Goal: Information Seeking & Learning: Learn about a topic

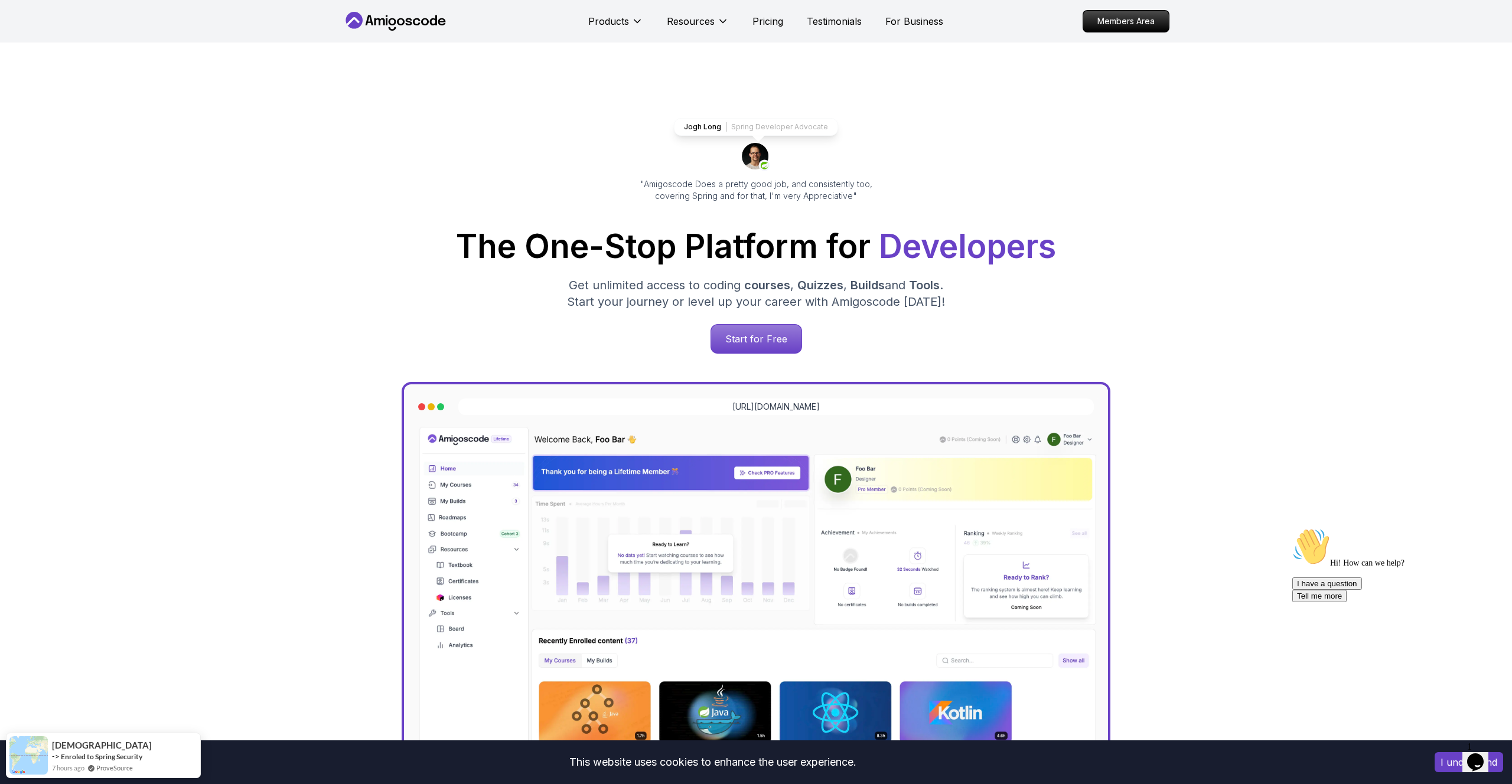
click at [877, 23] on div "Products Resources Pricing Testimonials For Business" at bounding box center [765, 21] width 355 height 23
click at [845, 27] on p "Testimonials" at bounding box center [834, 21] width 55 height 14
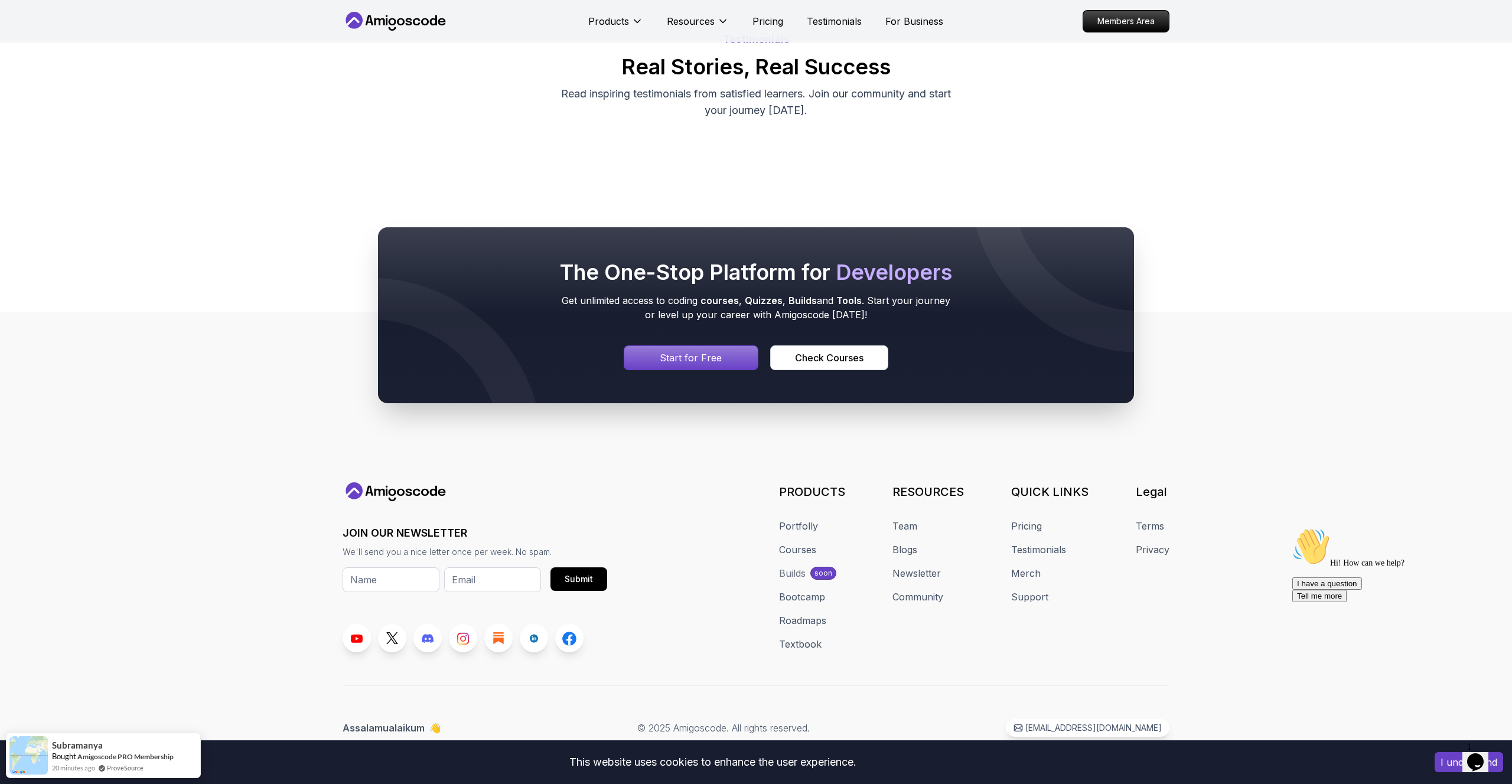
scroll to position [137, 0]
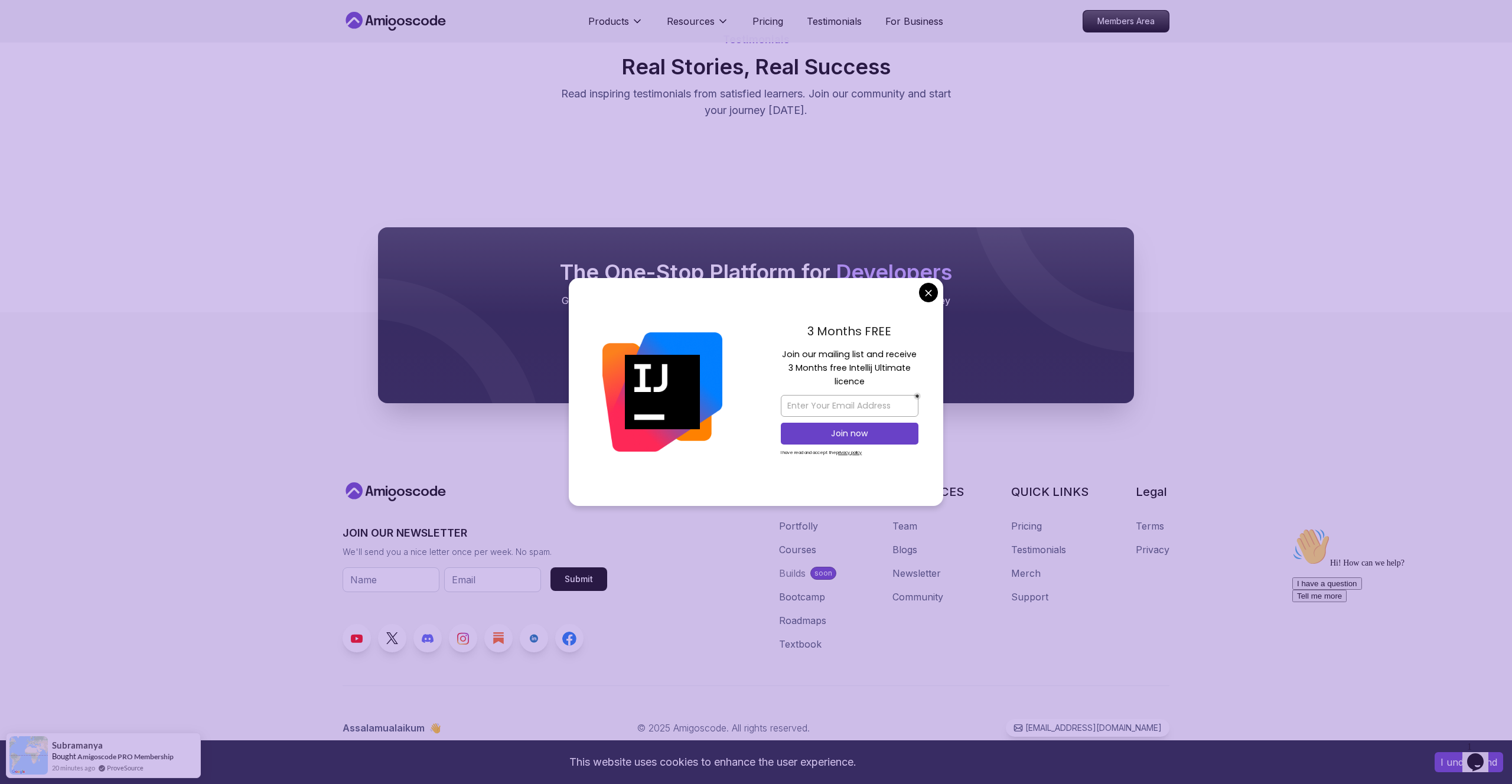
click at [943, 299] on body "This website uses cookies to enhance the user experience. I understand Products…" at bounding box center [756, 351] width 1512 height 867
click at [919, 293] on body "This website uses cookies to enhance the user experience. I understand Products…" at bounding box center [756, 351] width 1512 height 867
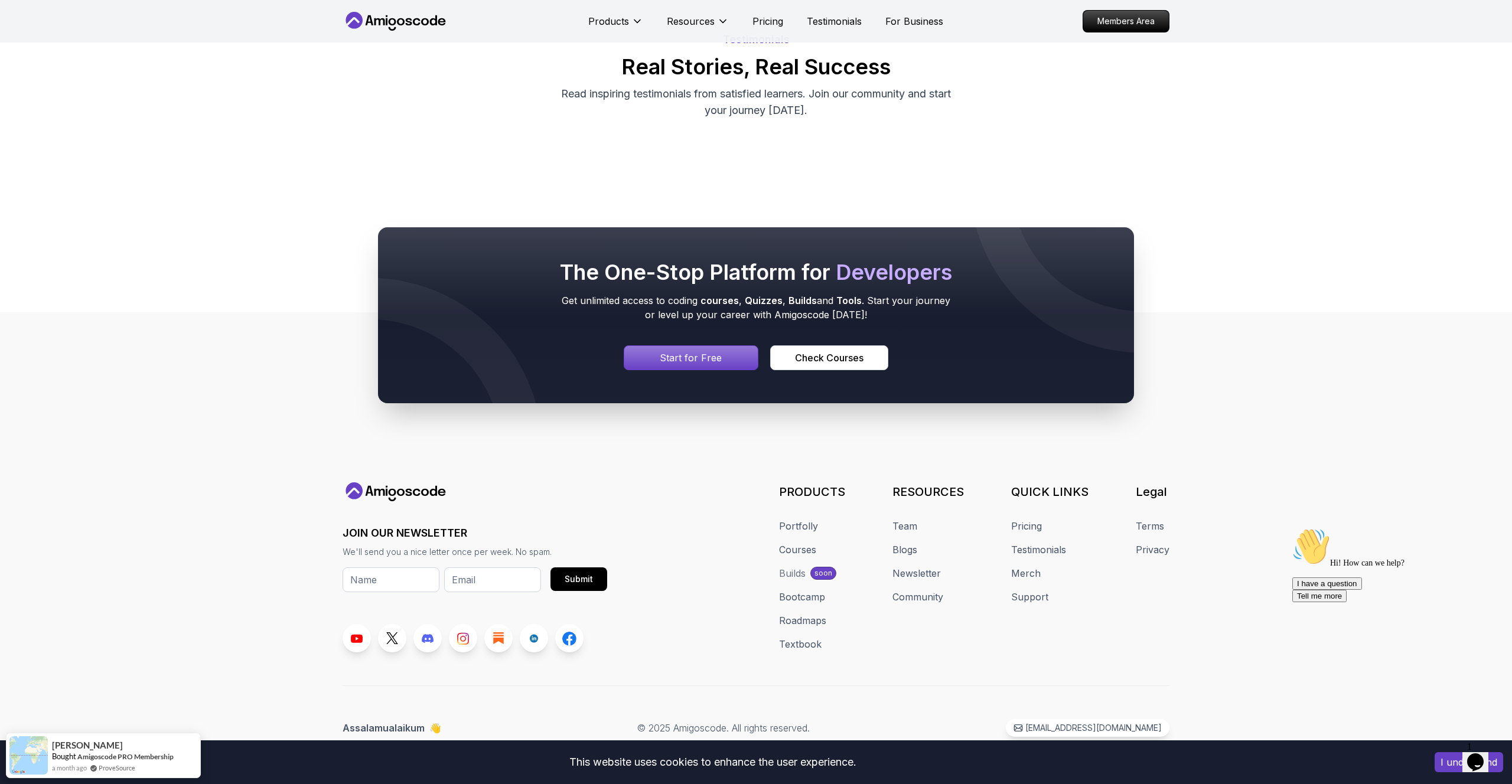
scroll to position [0, 0]
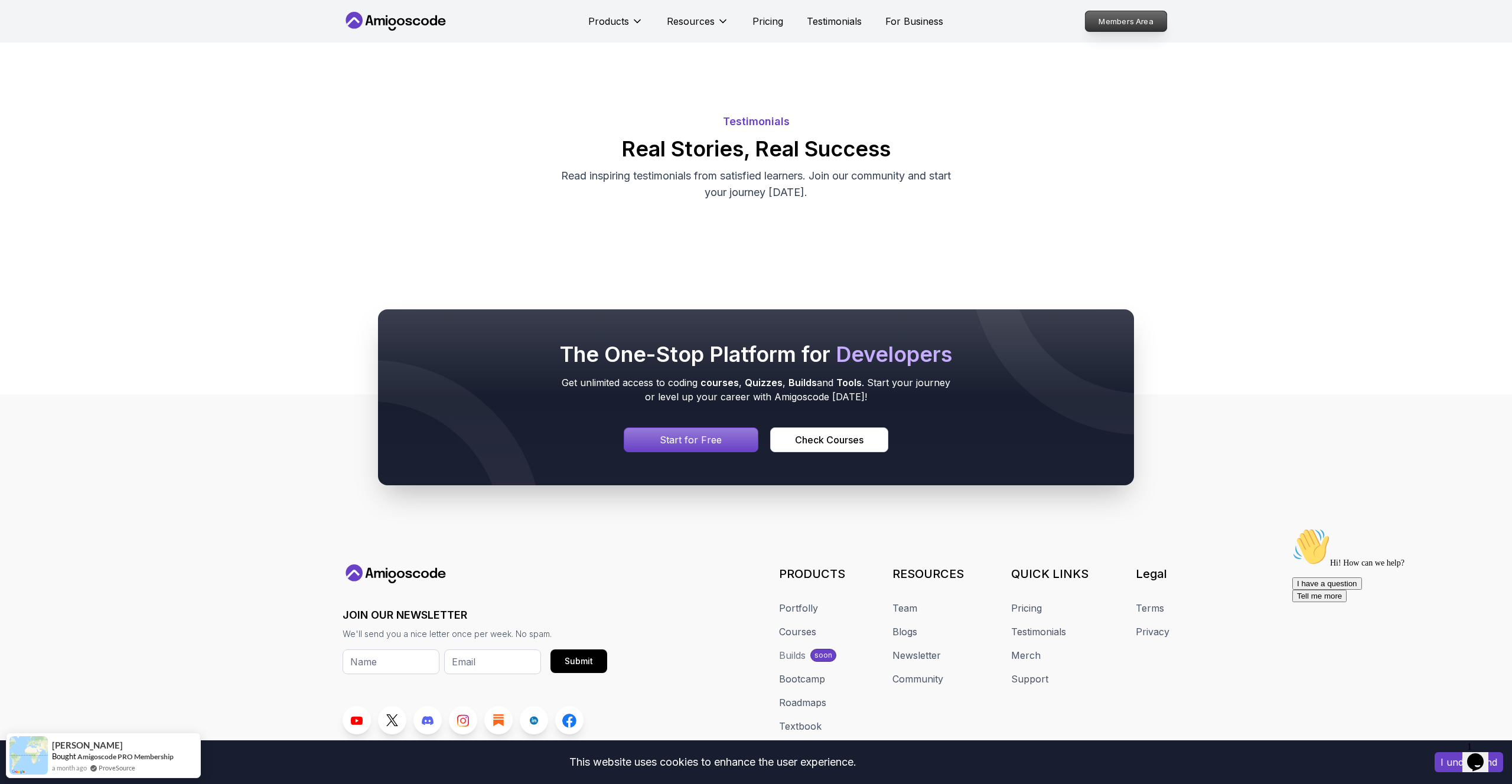
click at [1097, 23] on p "Members Area" at bounding box center [1126, 21] width 81 height 20
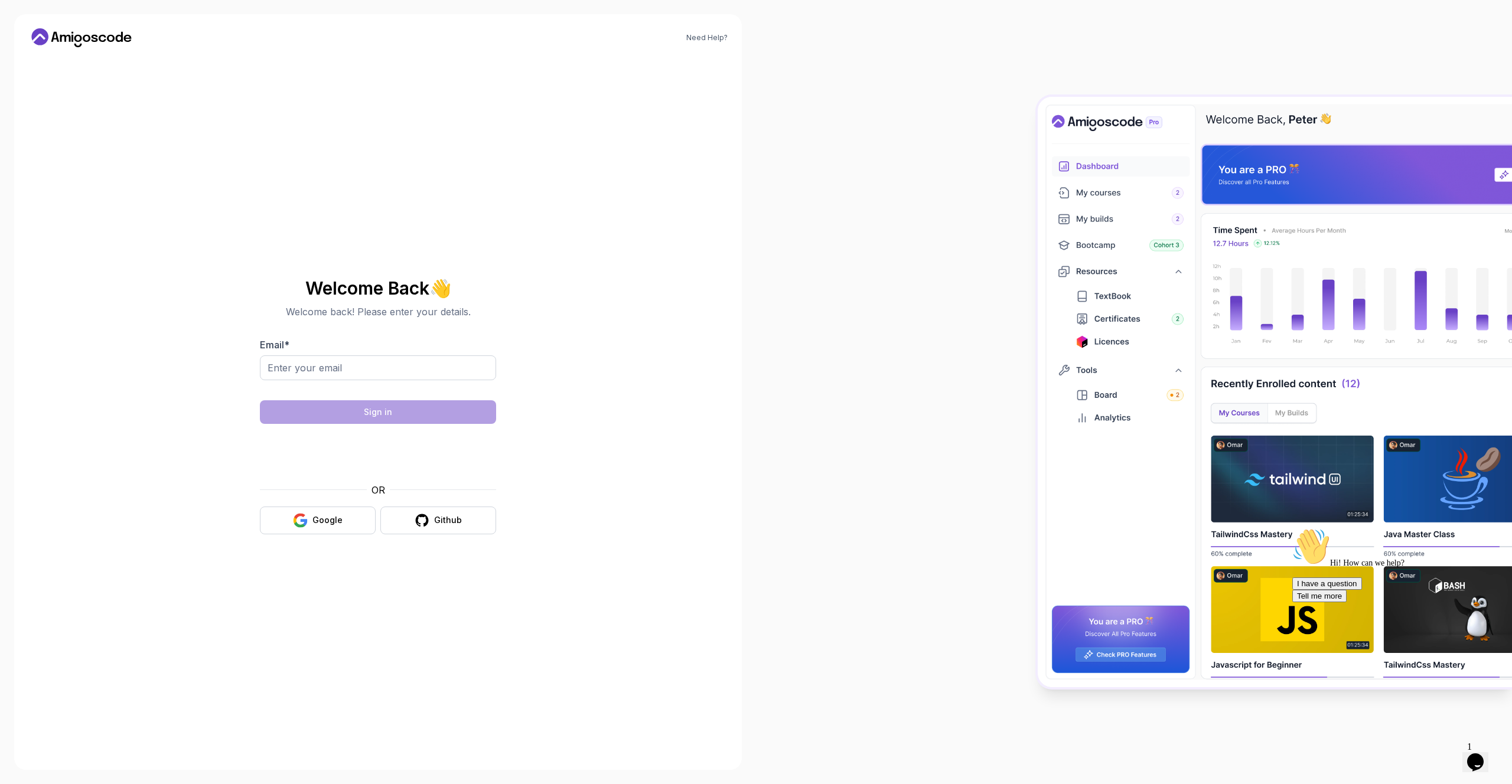
click at [558, 373] on section "Welcome Back 👋 Welcome back! Please enter your details. Email * Sign in OR Goog…" at bounding box center [378, 406] width 397 height 279
click at [437, 522] on div "Github" at bounding box center [448, 520] width 28 height 12
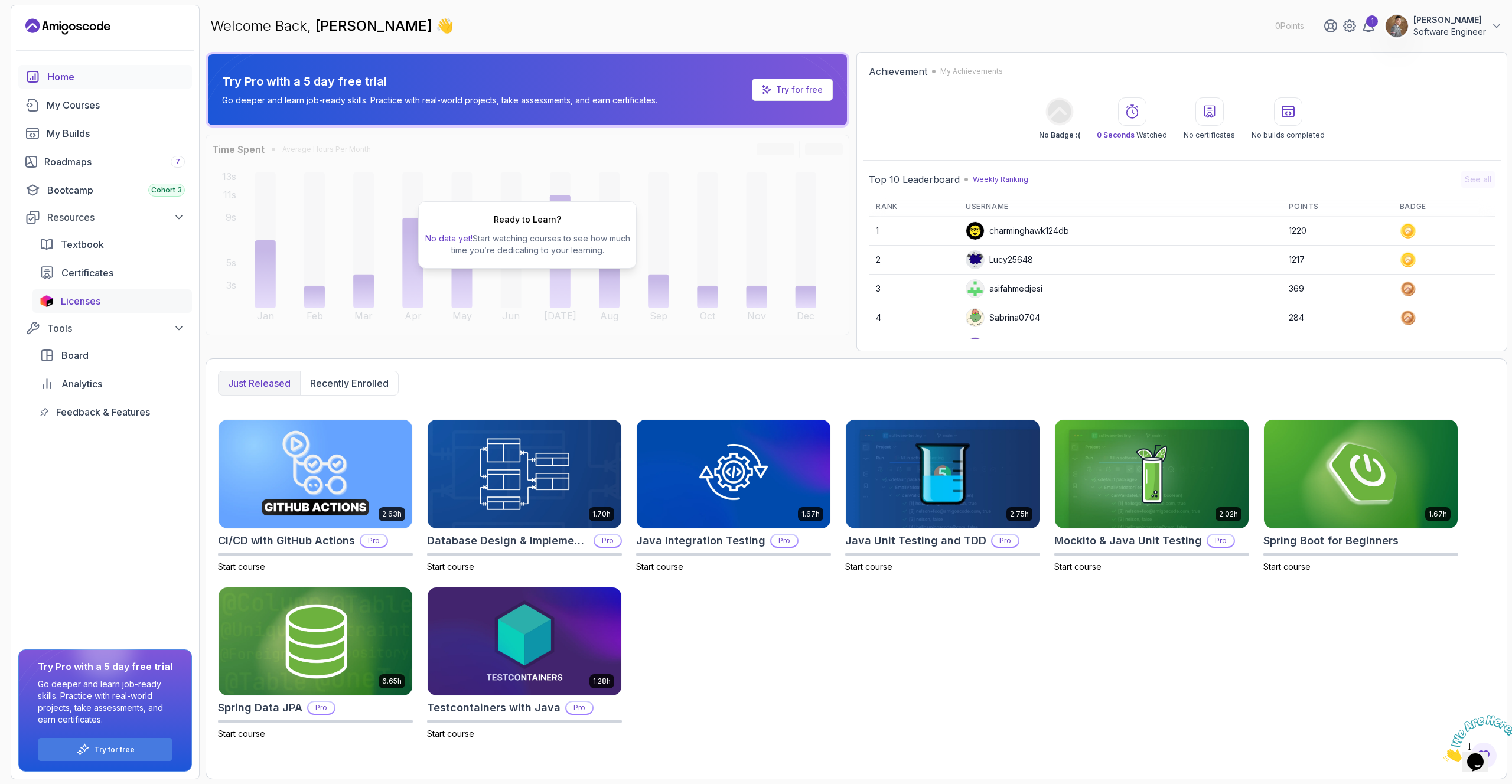
click at [67, 303] on span "Licenses" at bounding box center [81, 301] width 40 height 14
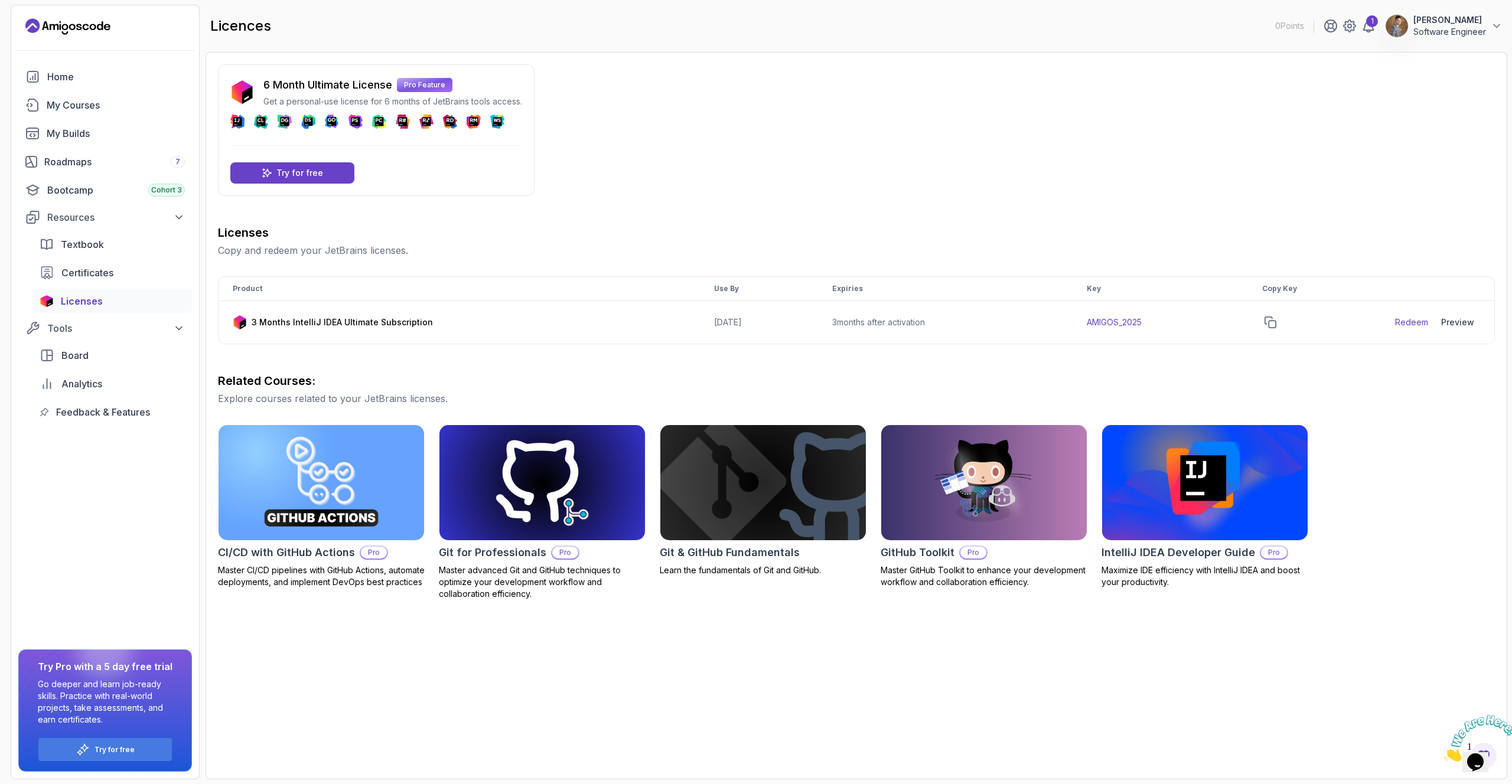
click at [1207, 548] on h2 "IntelliJ IDEA Developer Guide" at bounding box center [1179, 553] width 154 height 16
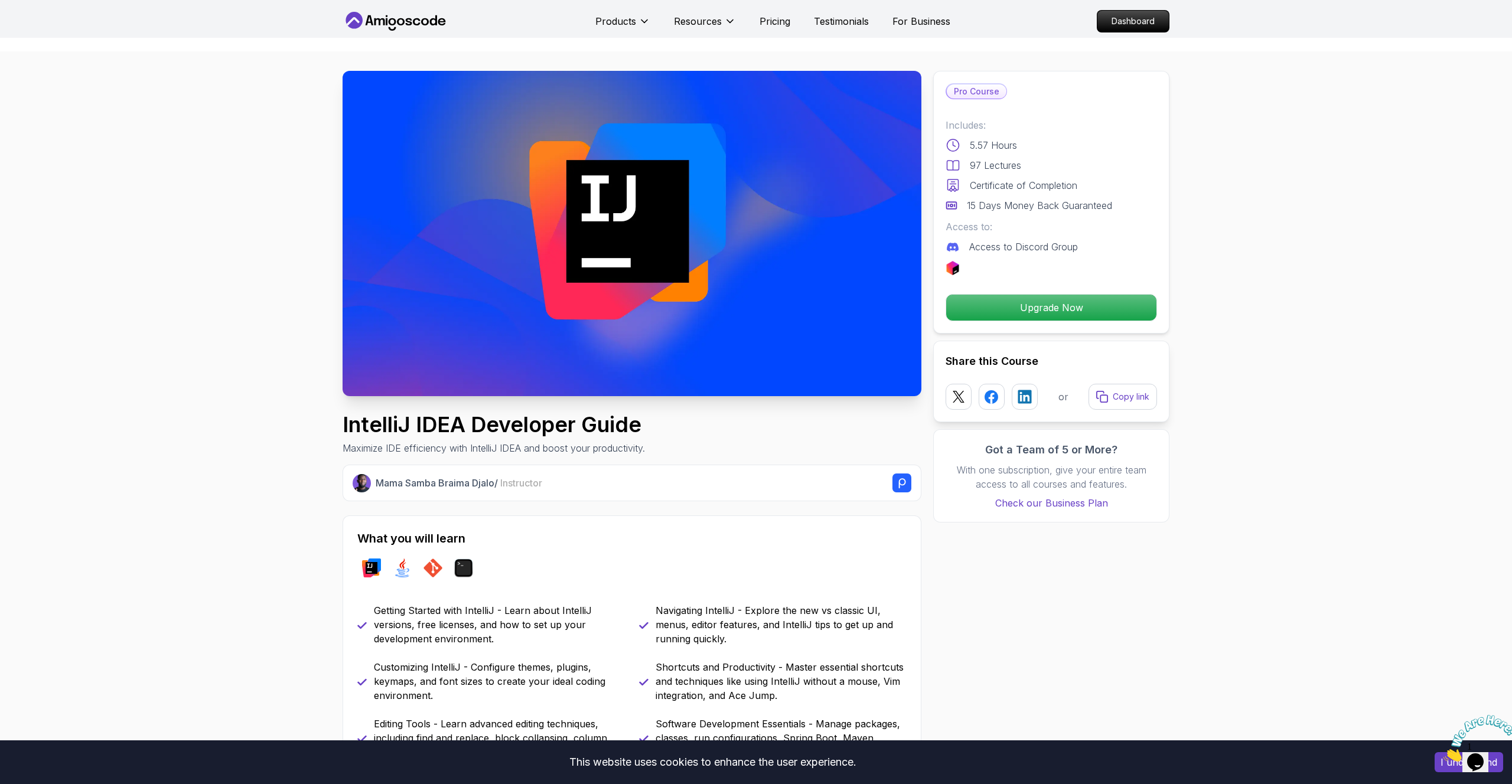
click at [437, 14] on icon at bounding box center [396, 21] width 107 height 19
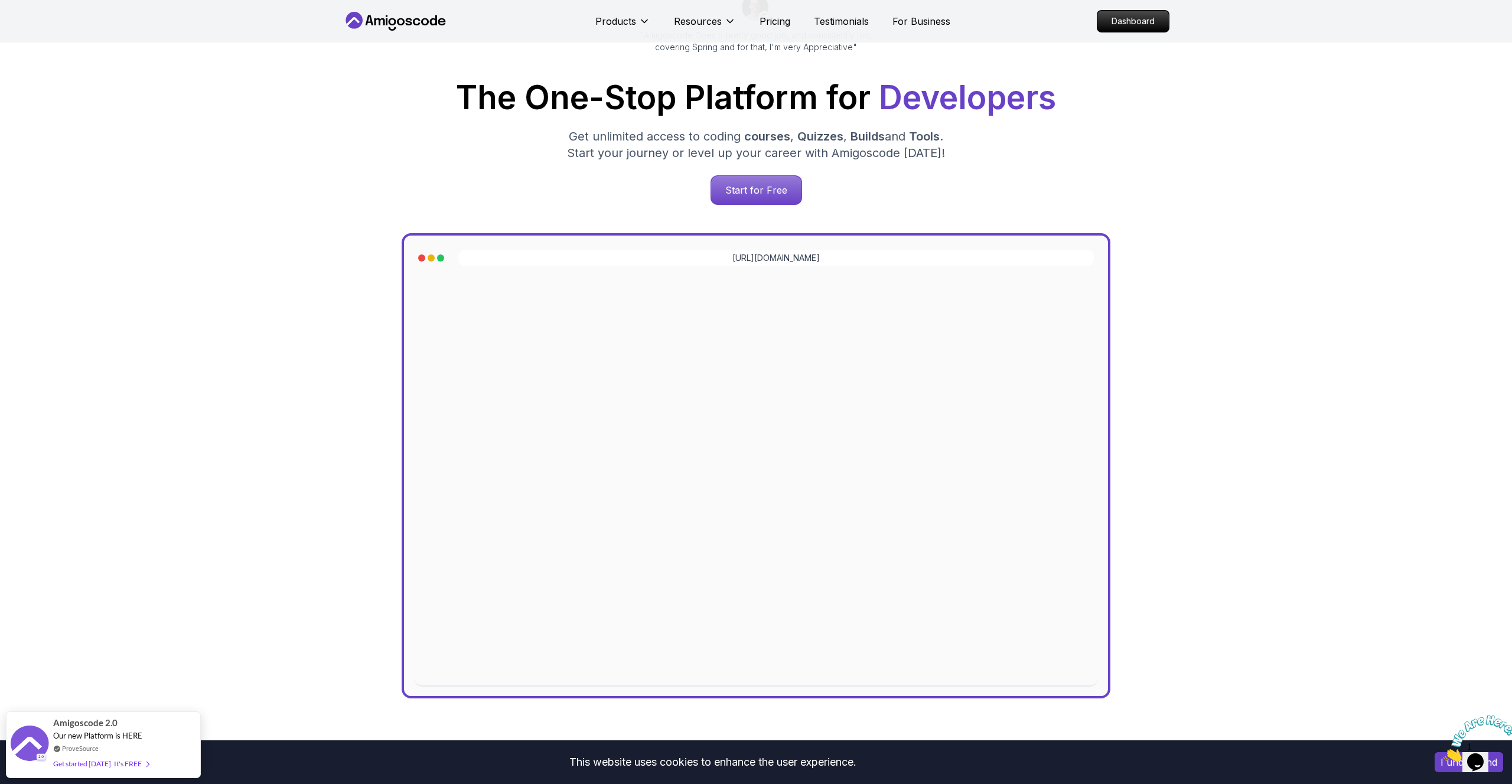
scroll to position [210, 0]
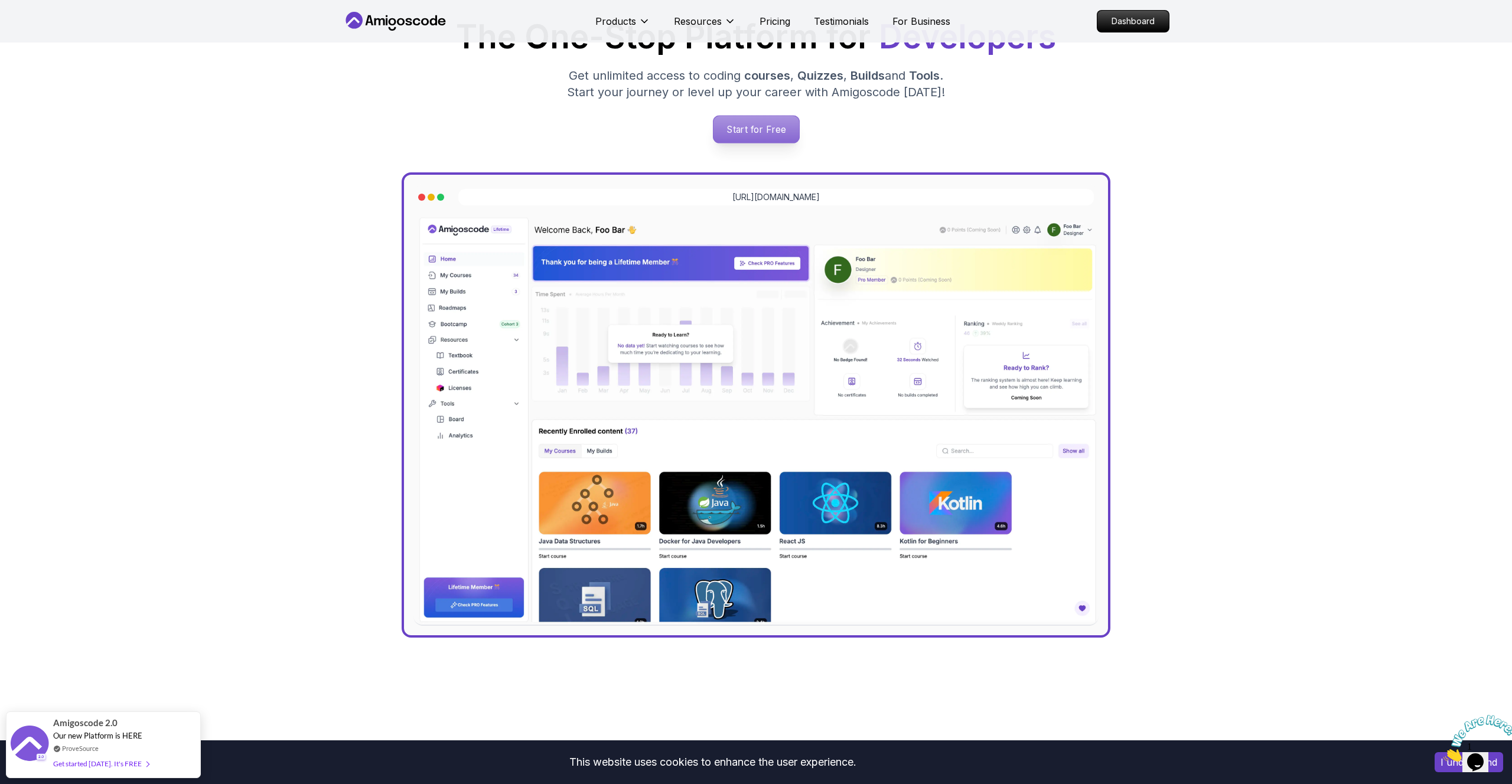
click at [778, 133] on p "Start for Free" at bounding box center [756, 129] width 86 height 27
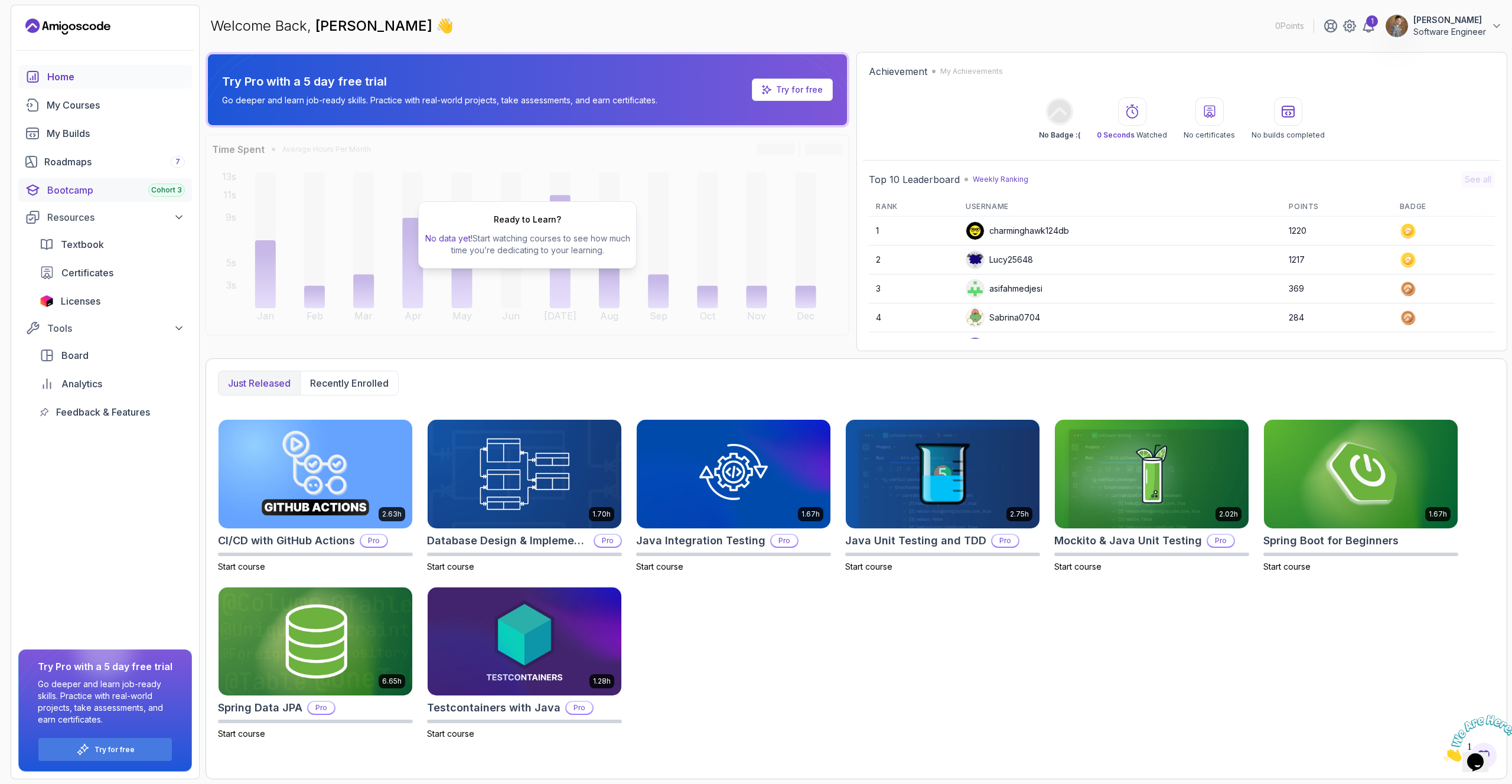
click at [80, 194] on div "Bootcamp Cohort 3" at bounding box center [116, 190] width 137 height 14
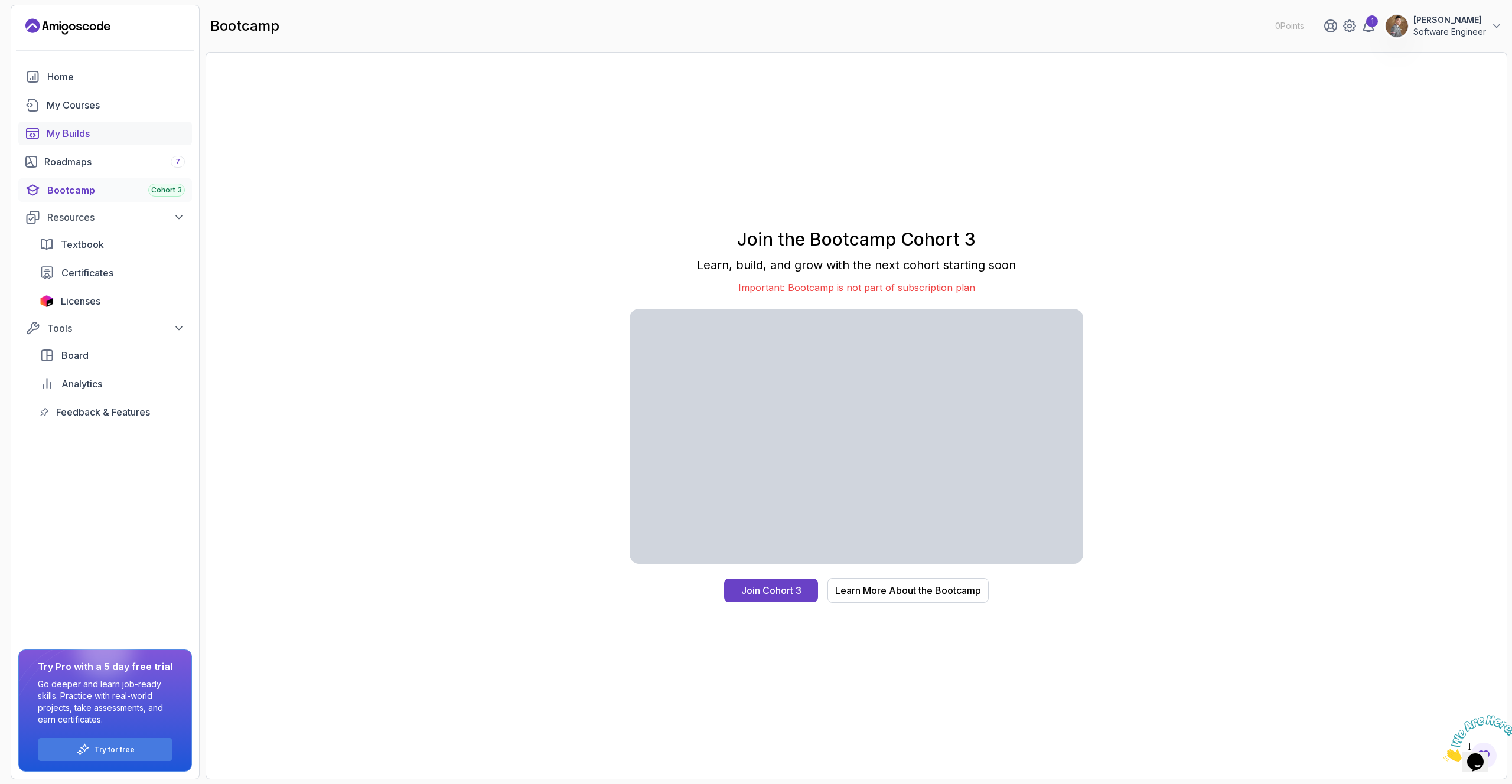
click at [69, 127] on div "My Builds" at bounding box center [115, 134] width 138 height 14
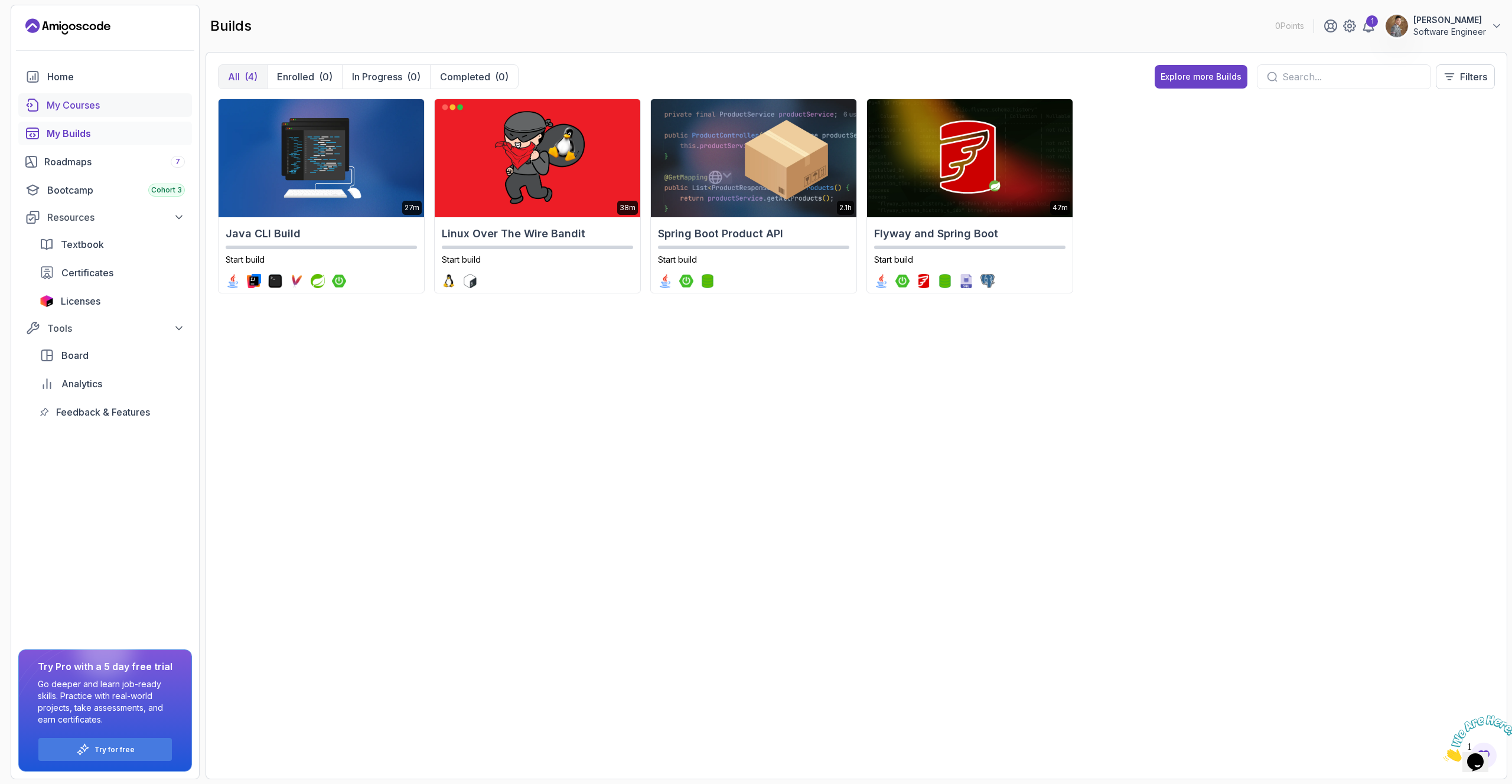
click at [78, 103] on div "My Courses" at bounding box center [115, 105] width 138 height 14
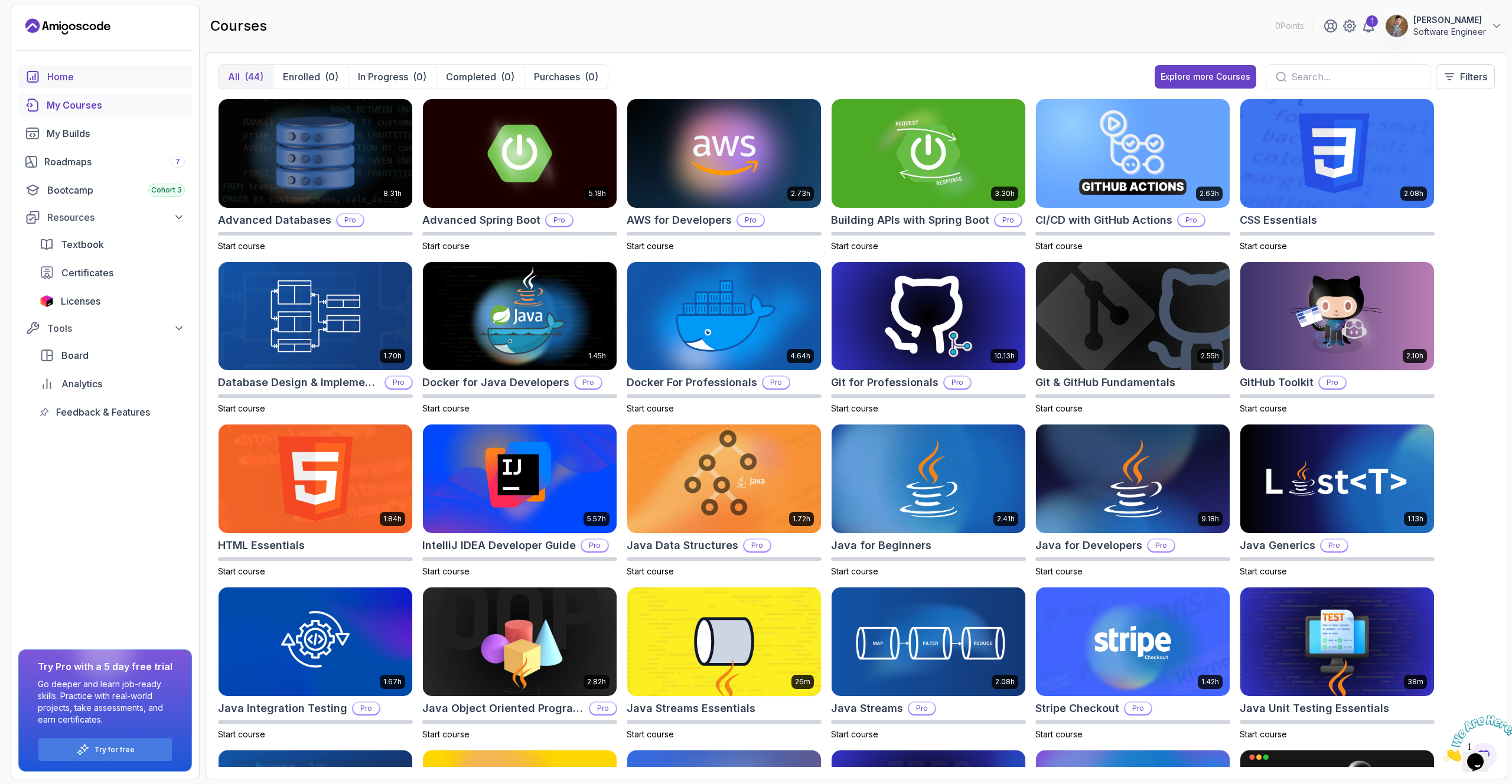
click at [92, 79] on div "Home" at bounding box center [116, 77] width 137 height 14
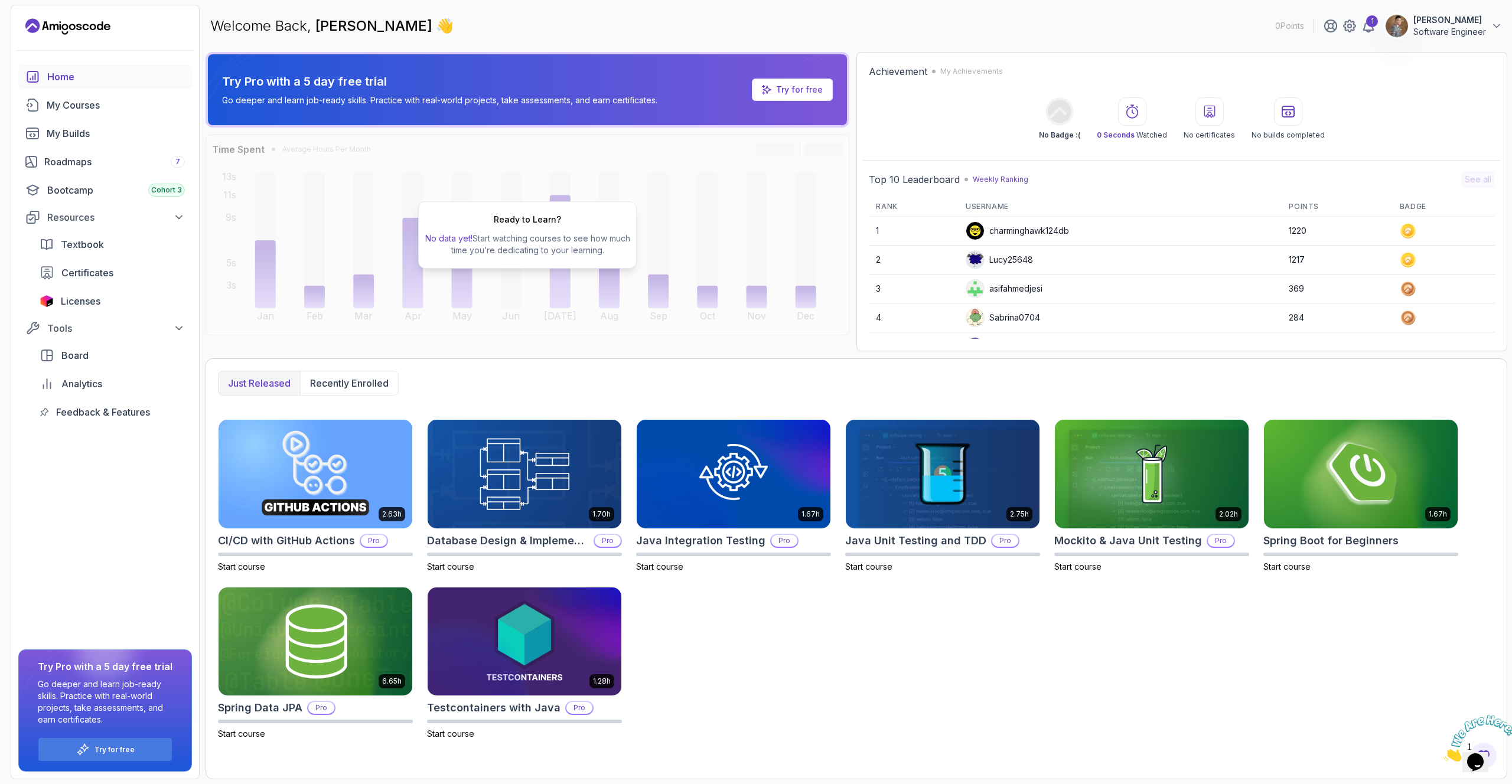
click at [100, 25] on icon "Landing page" at bounding box center [67, 26] width 85 height 19
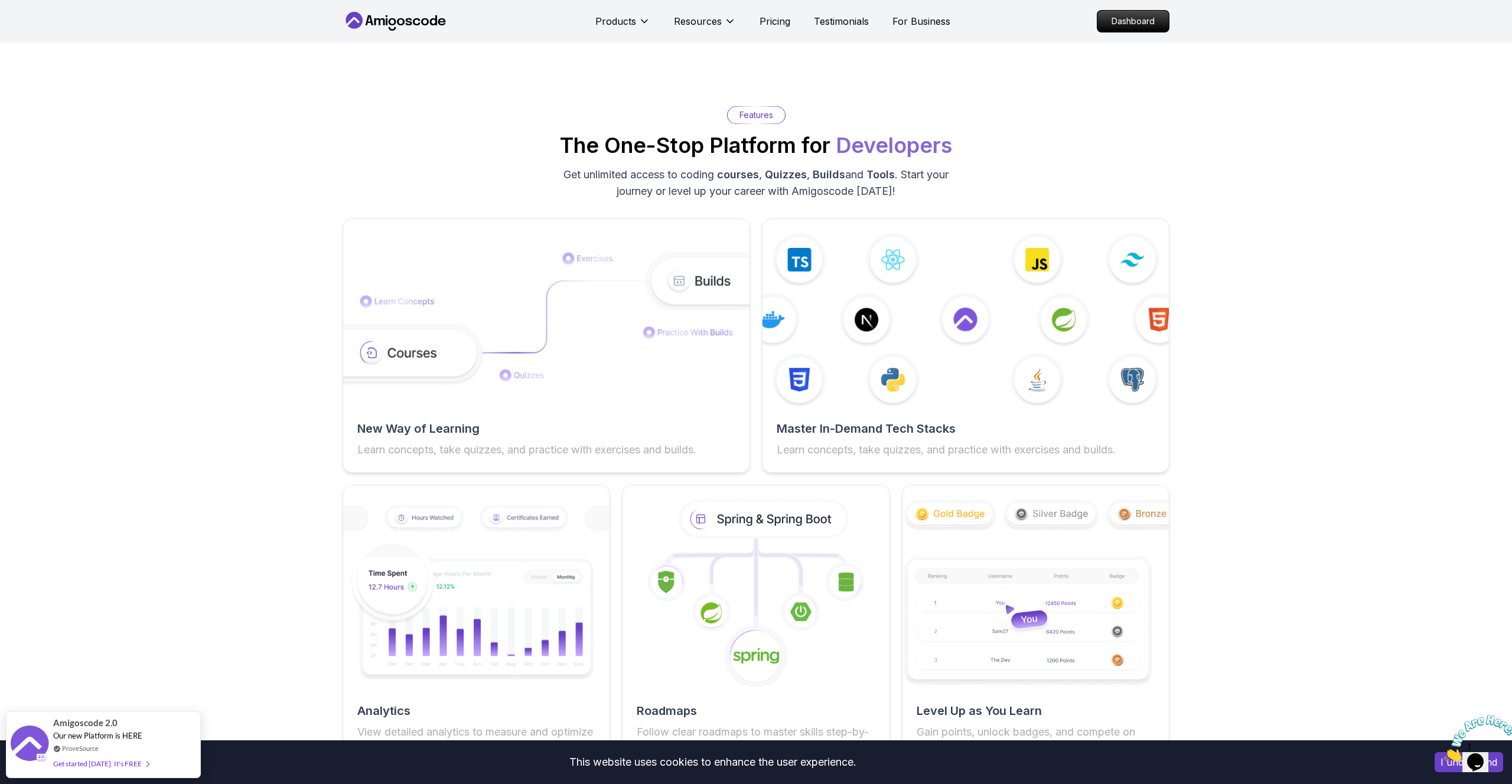
scroll to position [1829, 0]
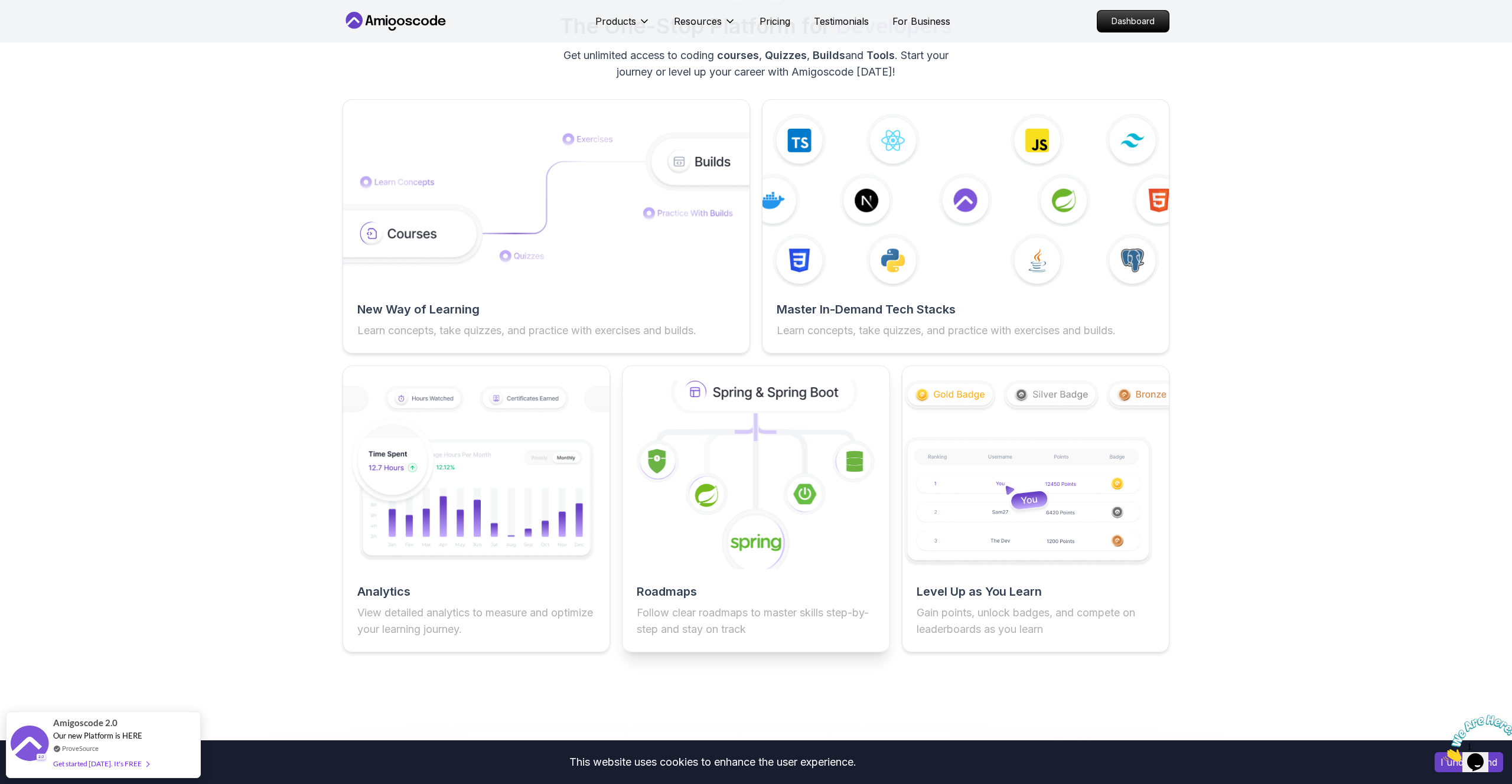
click at [756, 408] on icon at bounding box center [765, 392] width 181 height 38
click at [671, 595] on h2 "Roadmaps" at bounding box center [756, 592] width 238 height 16
click at [762, 384] on icon at bounding box center [765, 392] width 181 height 38
click at [758, 396] on icon at bounding box center [765, 392] width 181 height 38
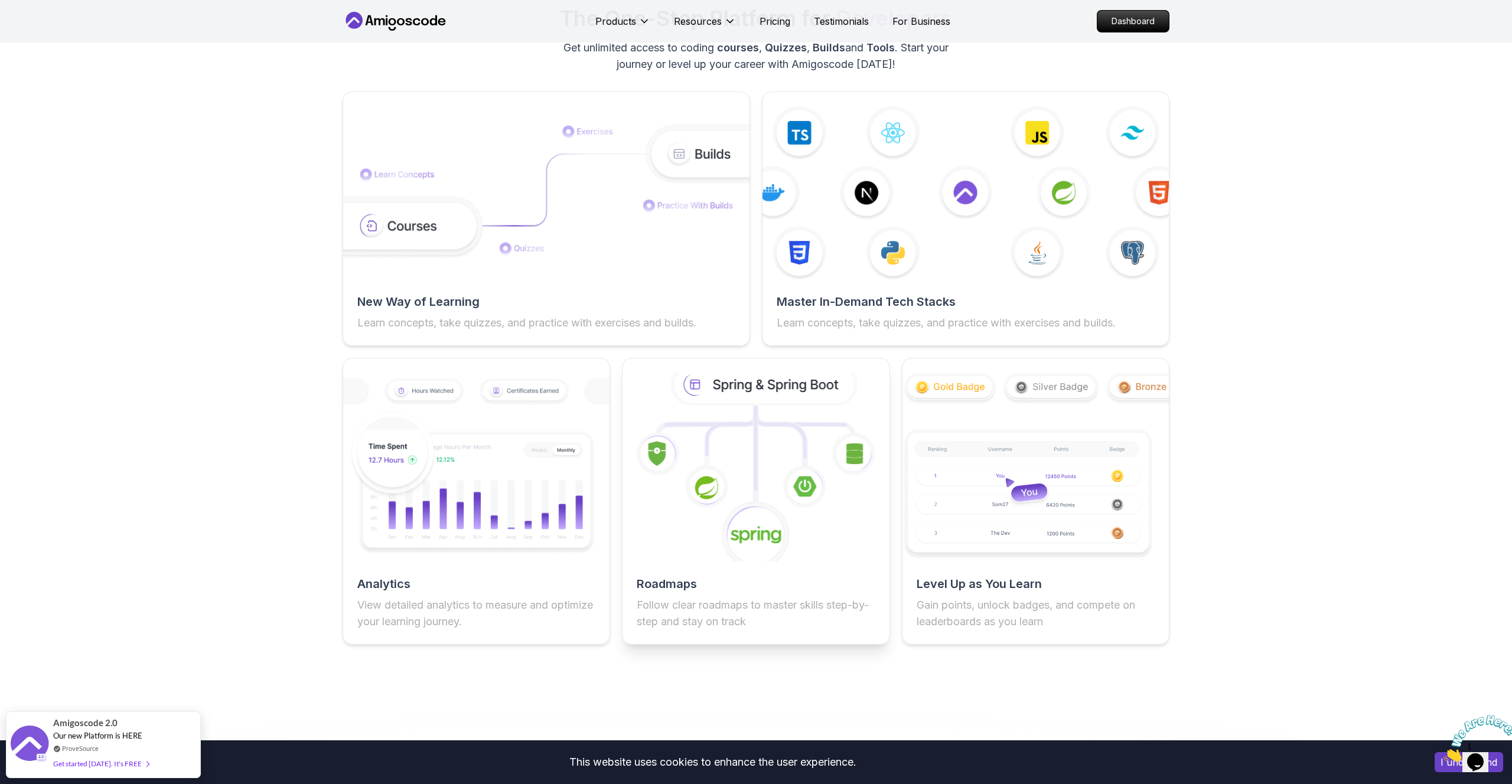
scroll to position [1974, 0]
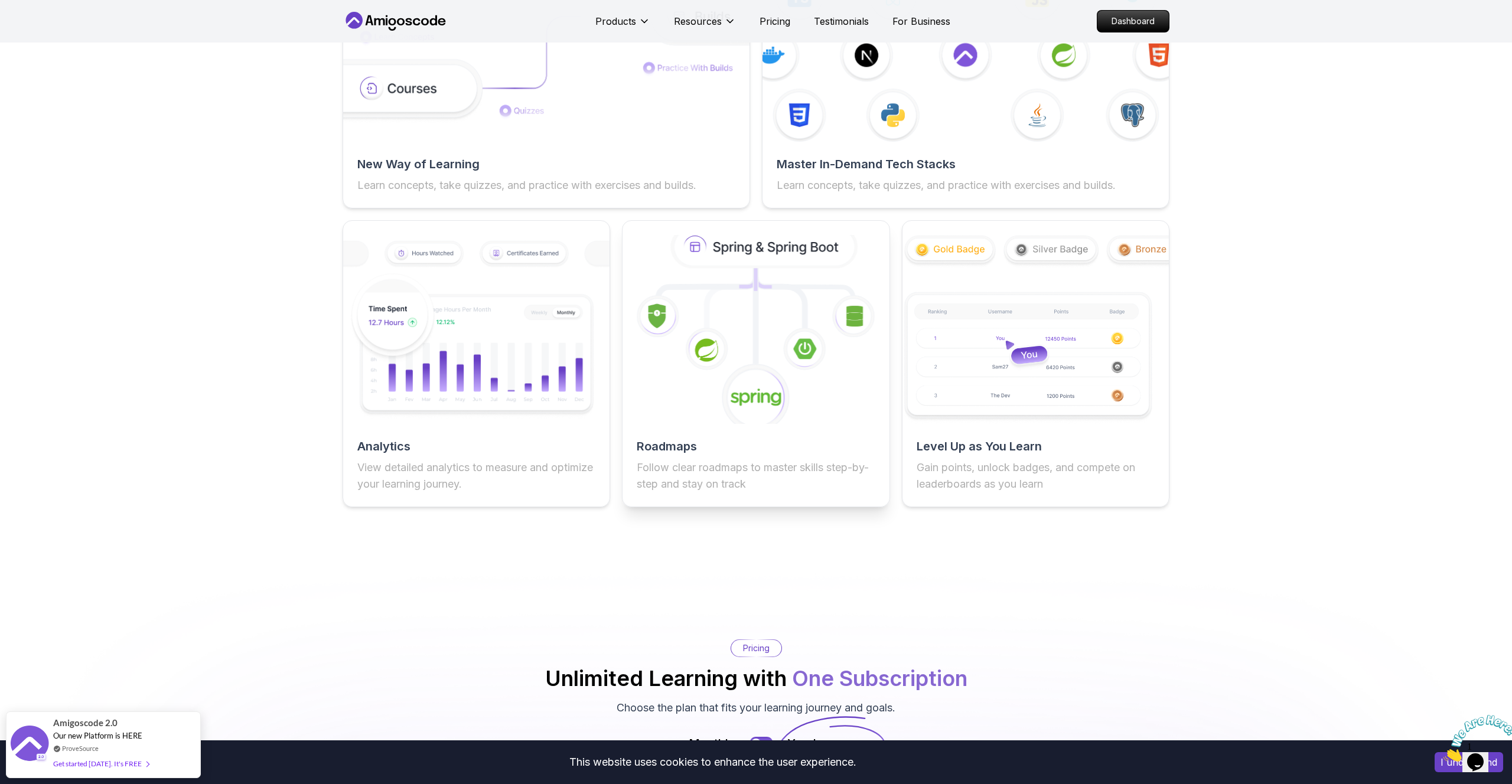
drag, startPoint x: 674, startPoint y: 446, endPoint x: 699, endPoint y: 450, distance: 25.3
click at [674, 446] on h2 "Roadmaps" at bounding box center [756, 446] width 238 height 16
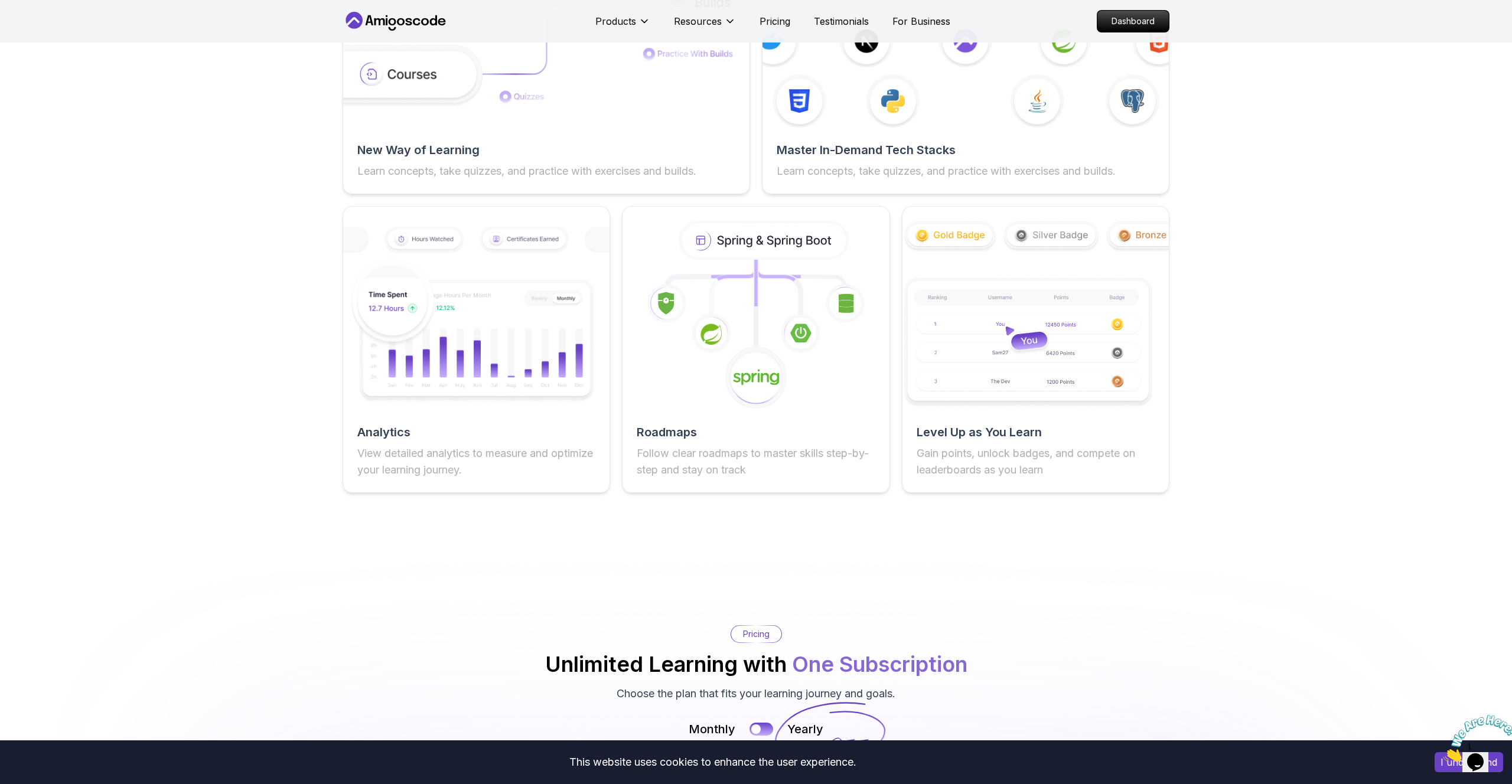
scroll to position [1981, 0]
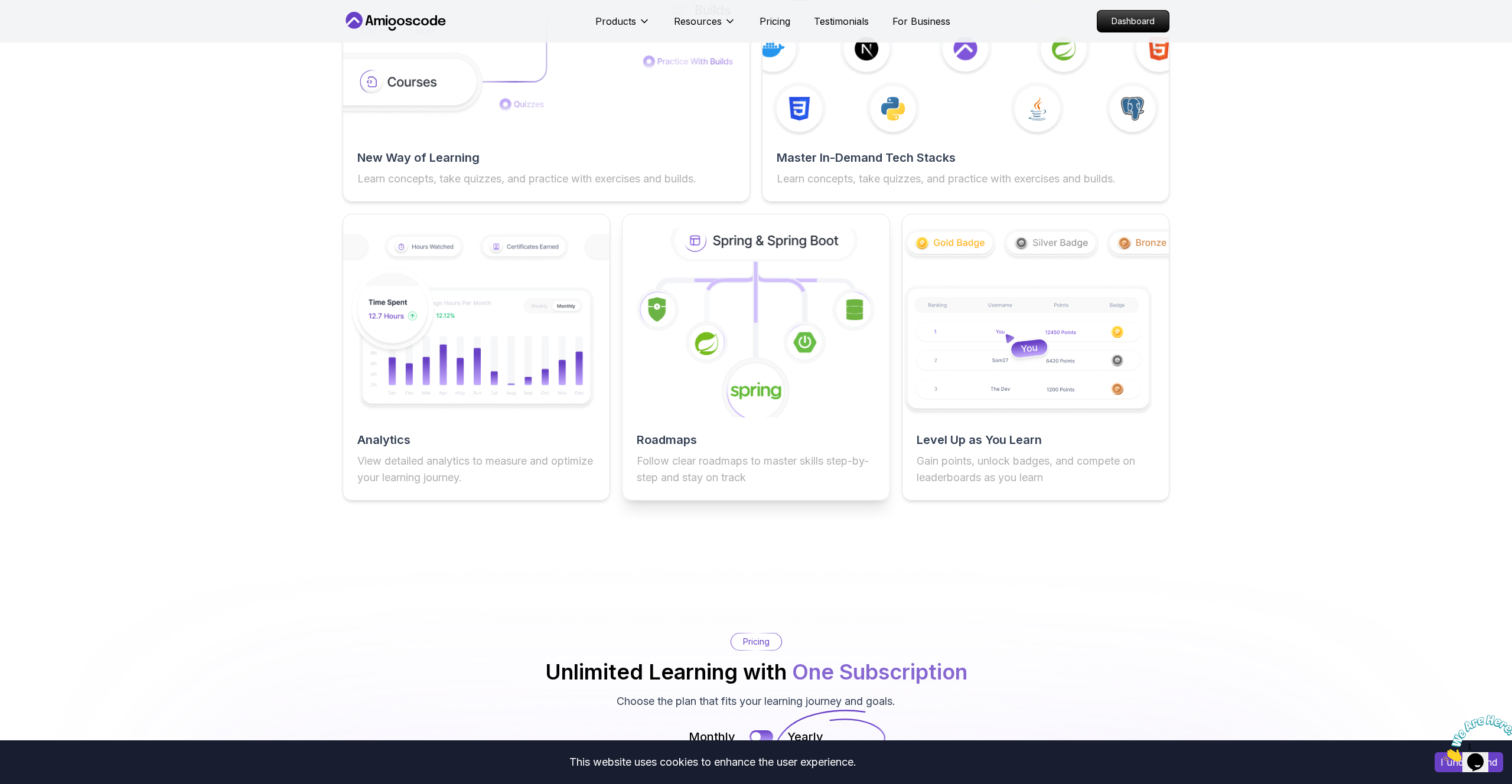
click at [718, 367] on icon at bounding box center [756, 323] width 293 height 207
click at [794, 210] on div "New Way of Learning Learn concepts, take quizzes, and practice with exercises a…" at bounding box center [756, 224] width 827 height 553
click at [731, 249] on icon at bounding box center [765, 240] width 181 height 38
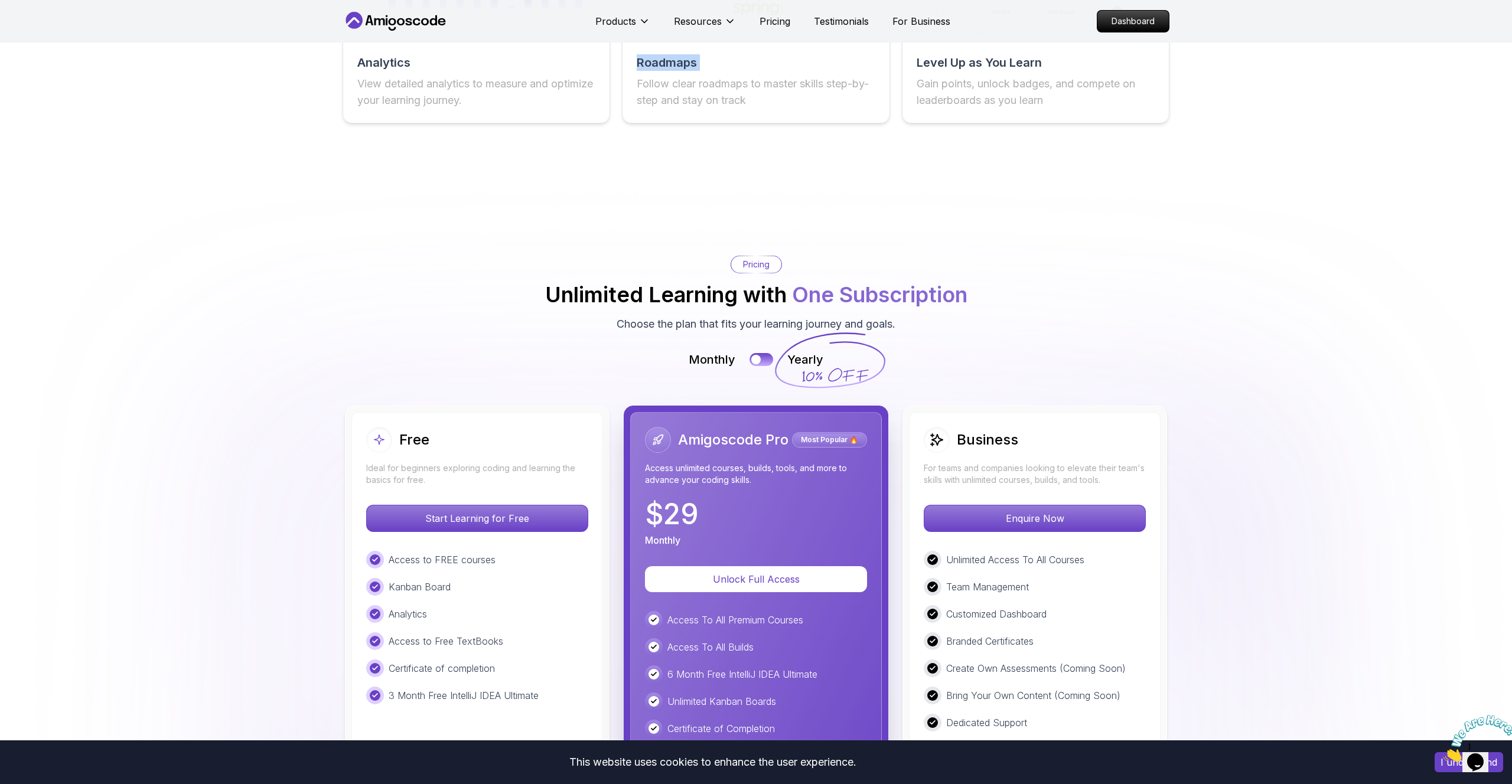
scroll to position [1882, 0]
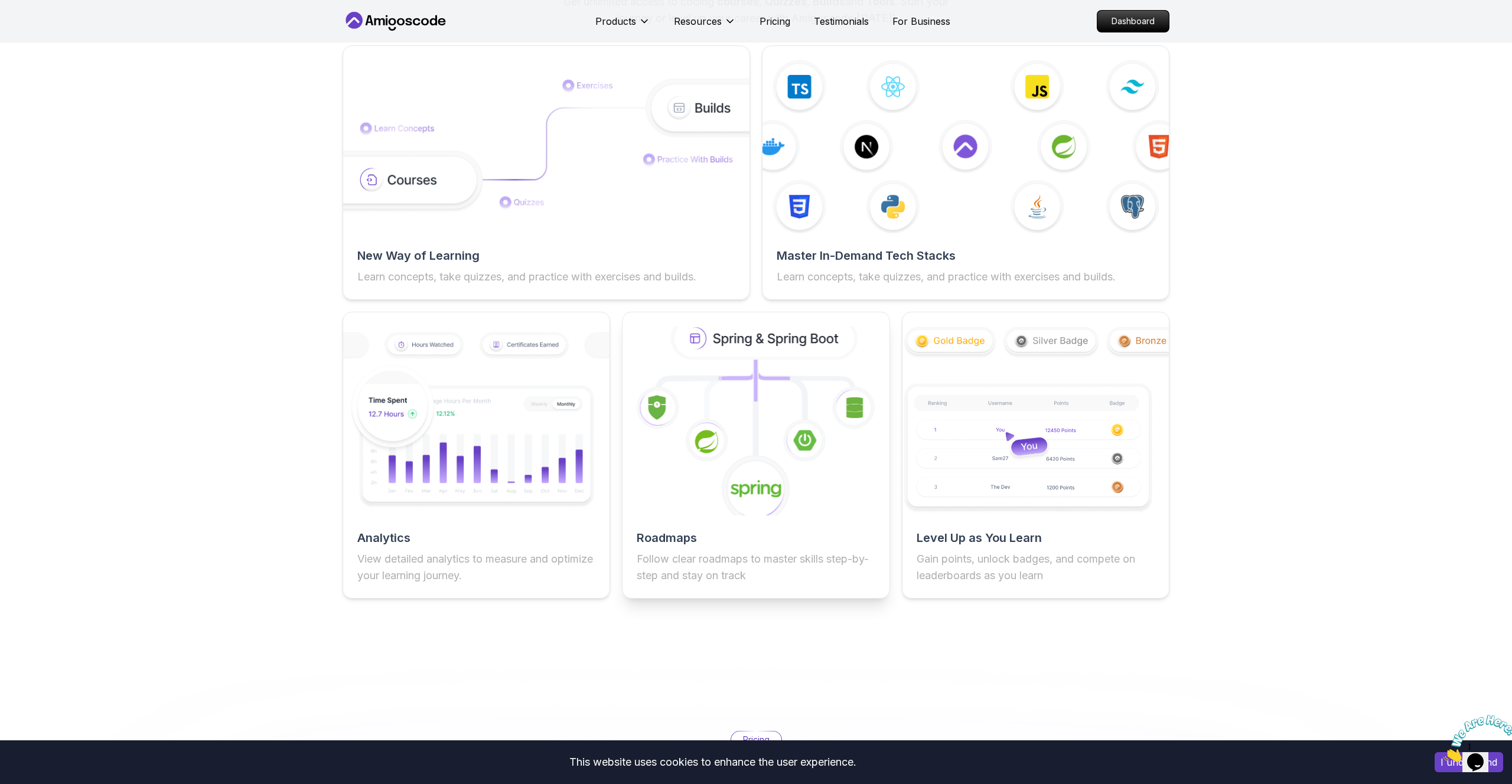
click at [785, 460] on icon at bounding box center [756, 490] width 70 height 70
click at [785, 461] on icon at bounding box center [756, 490] width 70 height 70
drag, startPoint x: 696, startPoint y: 578, endPoint x: 691, endPoint y: 583, distance: 7.1
click at [696, 578] on p "Follow clear roadmaps to master skills step-by-step and stay on track" at bounding box center [756, 567] width 238 height 33
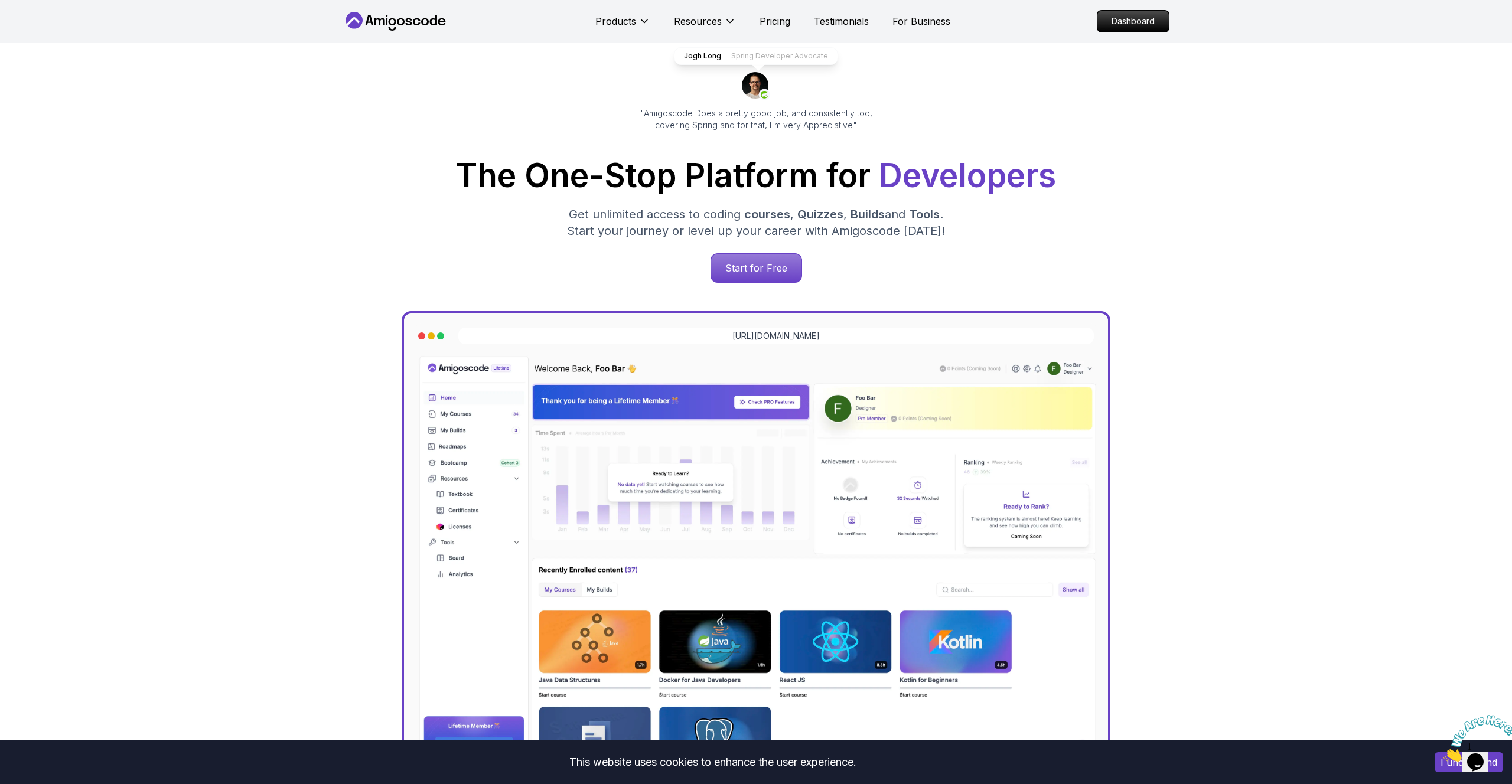
scroll to position [0, 0]
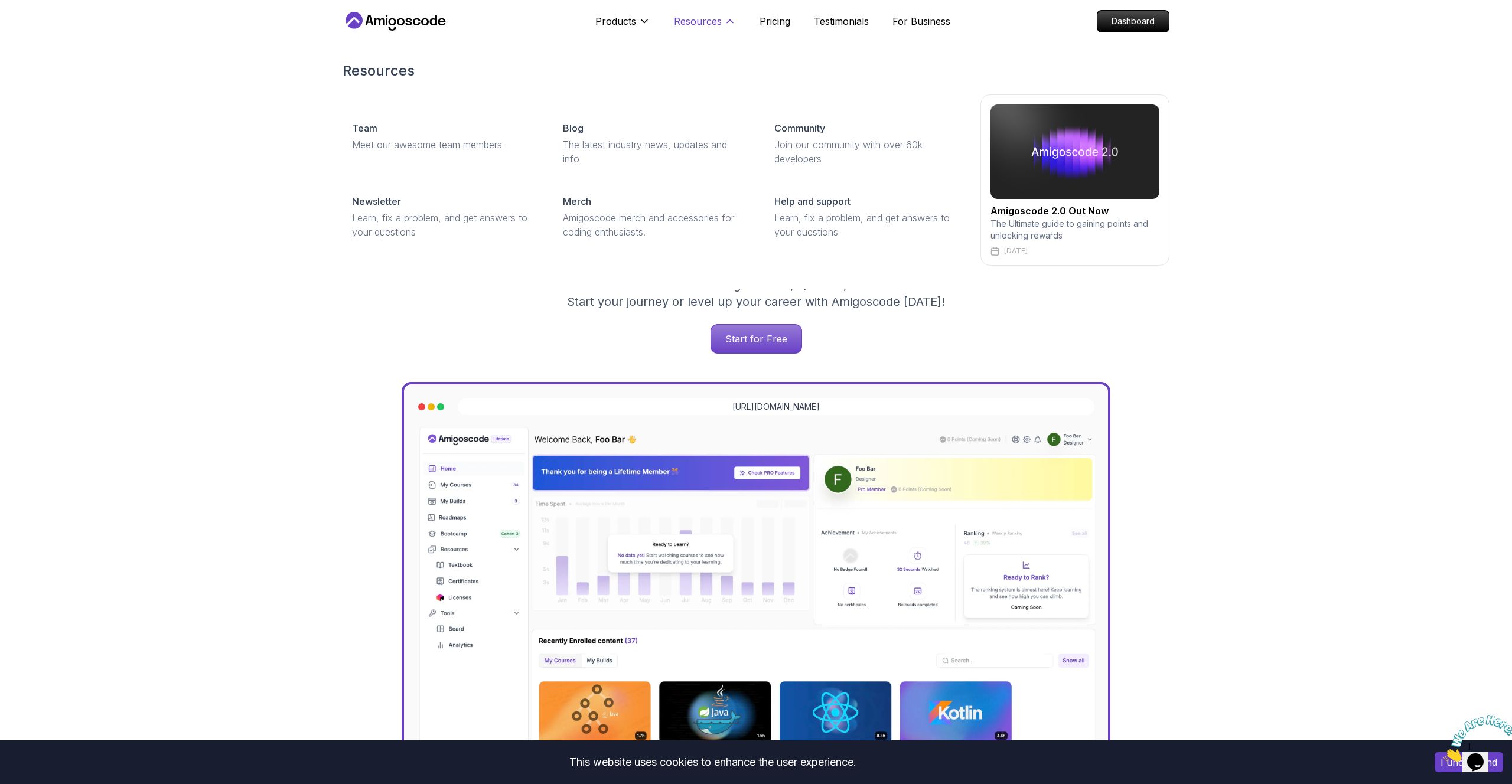
click at [724, 20] on icon at bounding box center [730, 21] width 12 height 12
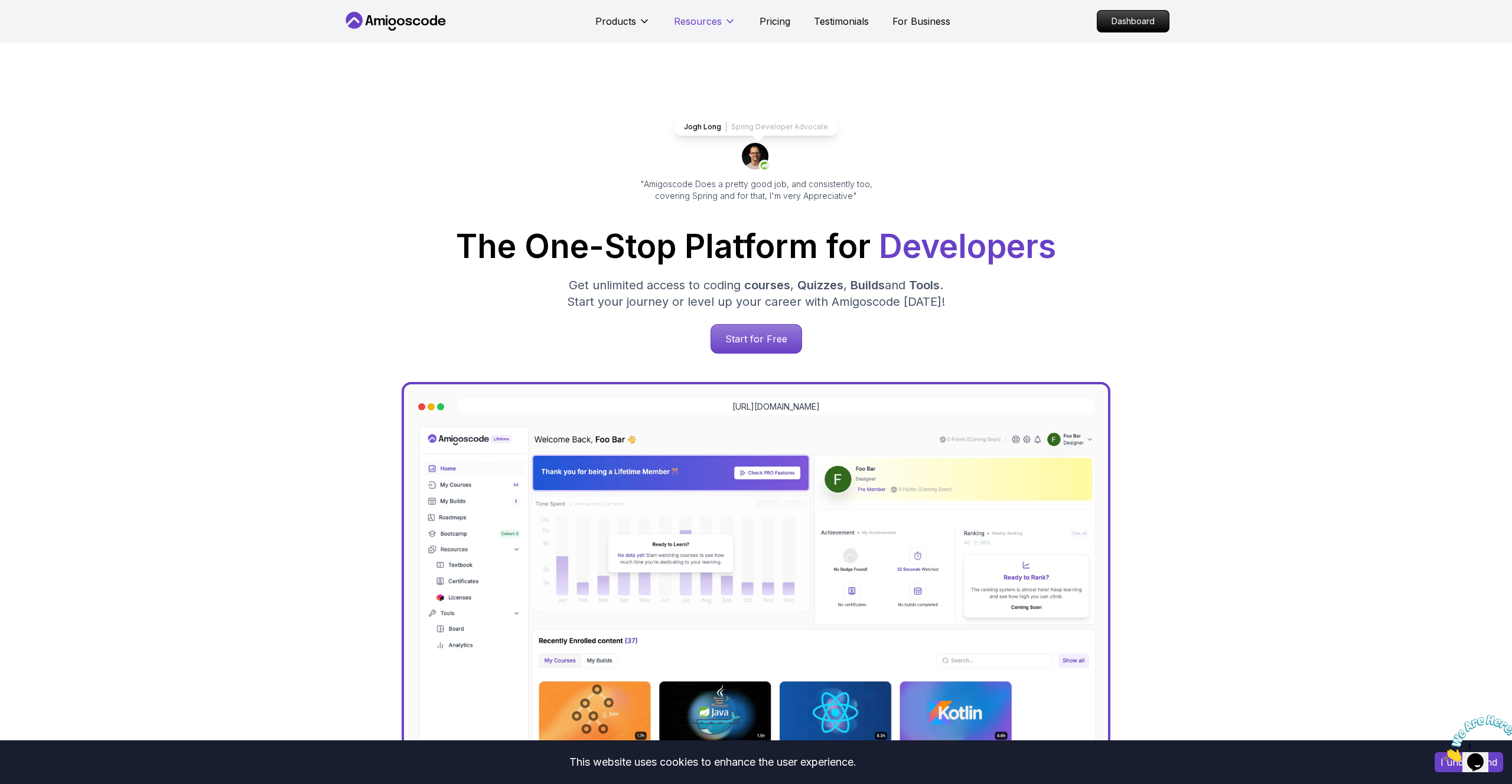
click at [724, 20] on icon at bounding box center [730, 21] width 12 height 12
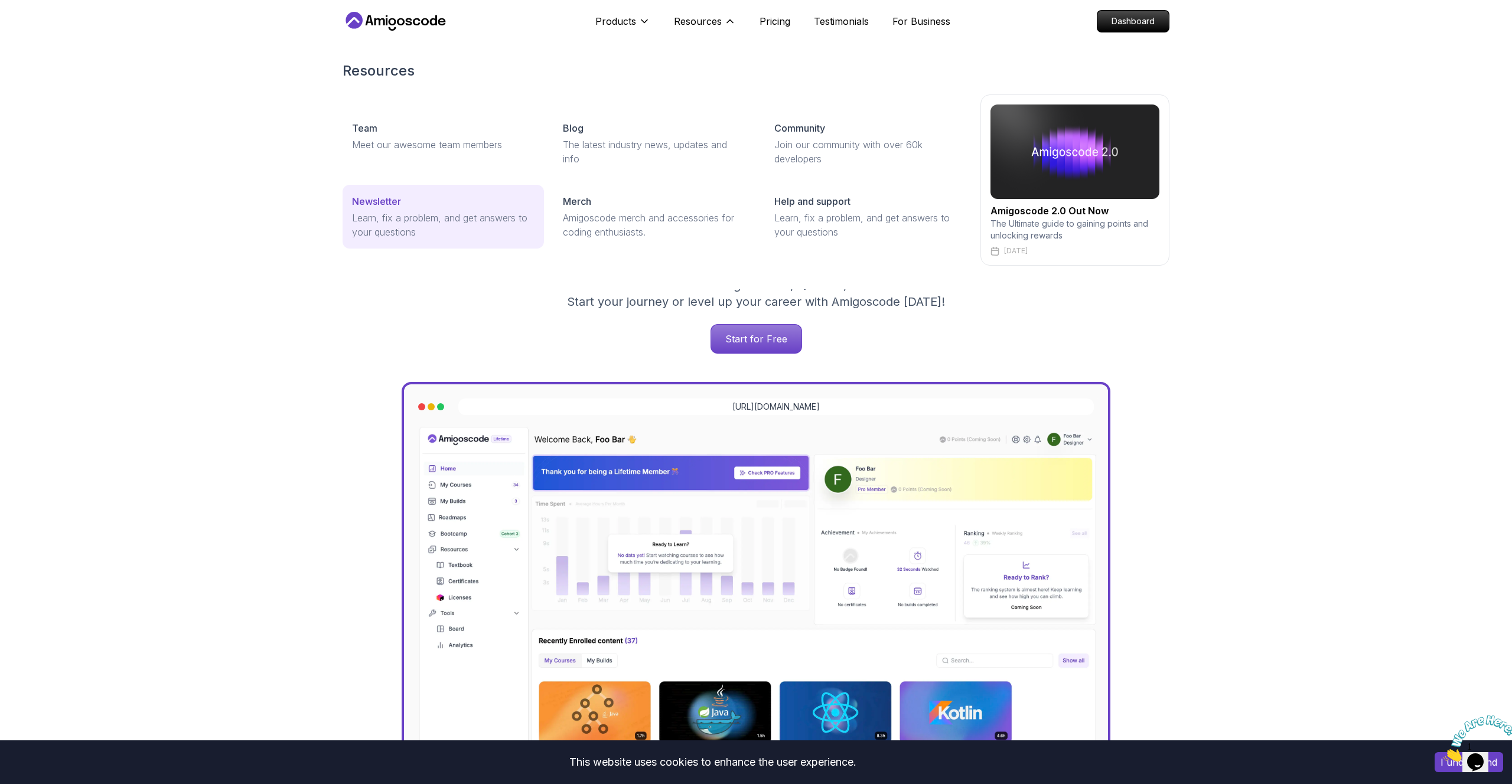
click at [391, 229] on p "Learn, fix a problem, and get answers to your questions" at bounding box center [444, 225] width 183 height 28
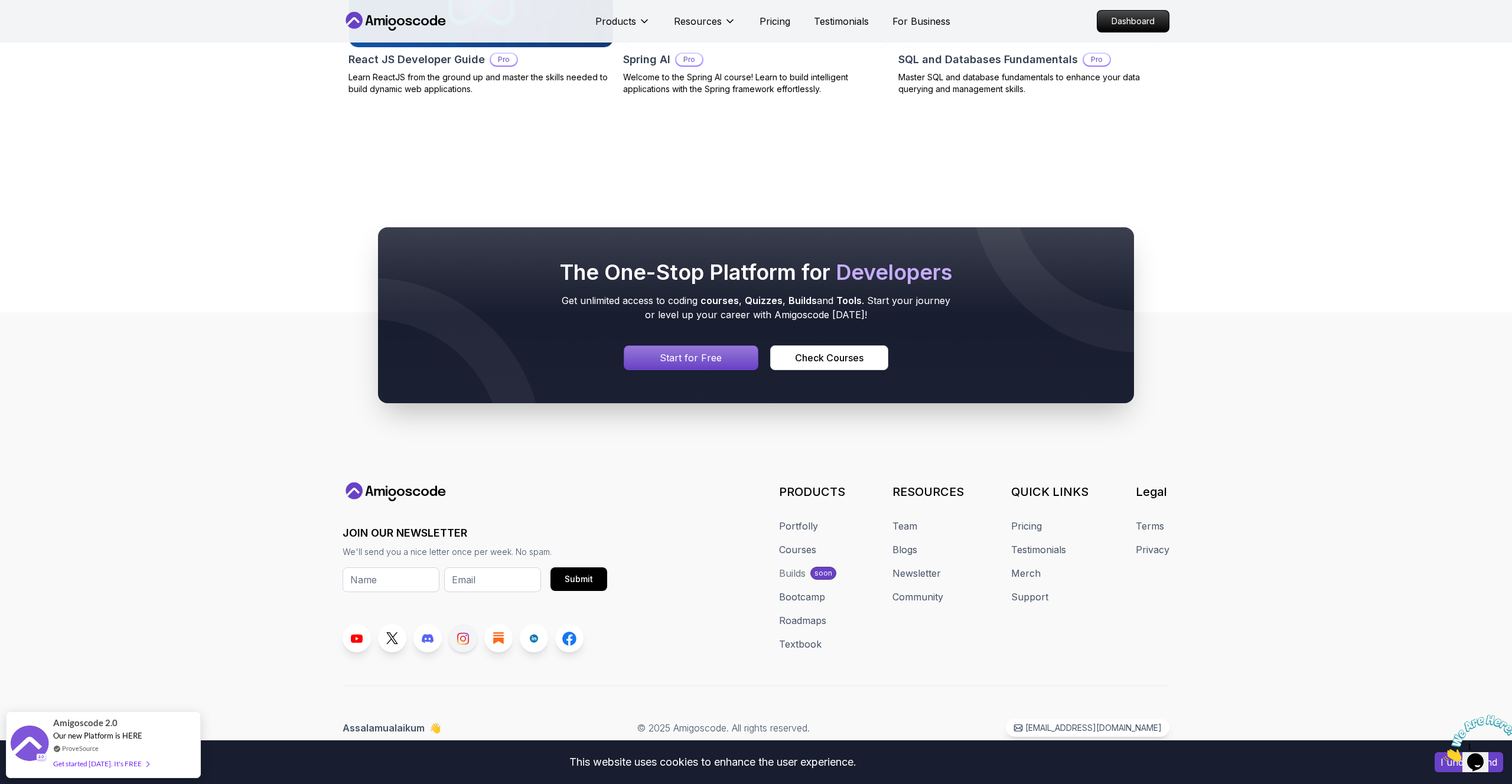
scroll to position [1012, 0]
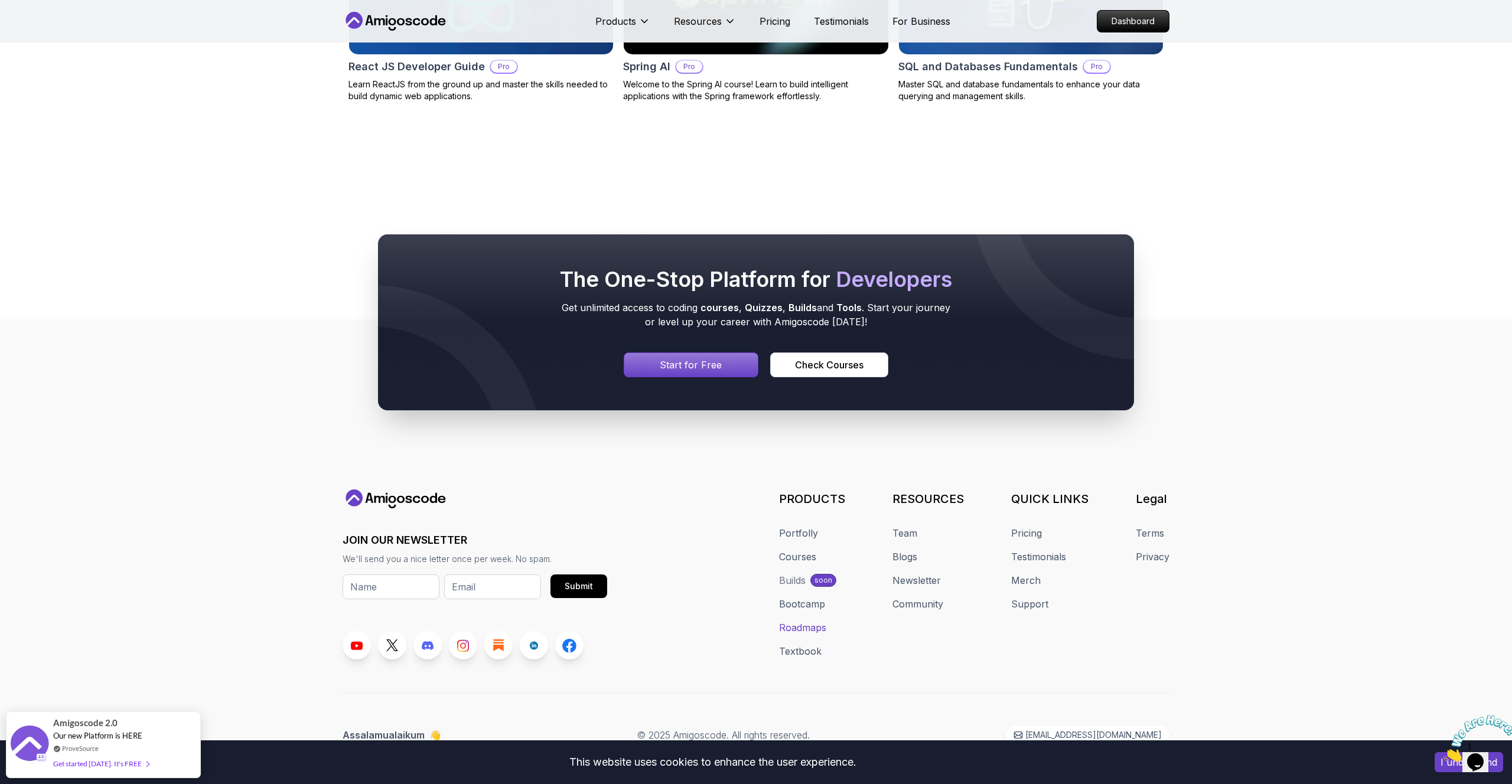
click at [816, 630] on link "Roadmaps" at bounding box center [802, 628] width 47 height 14
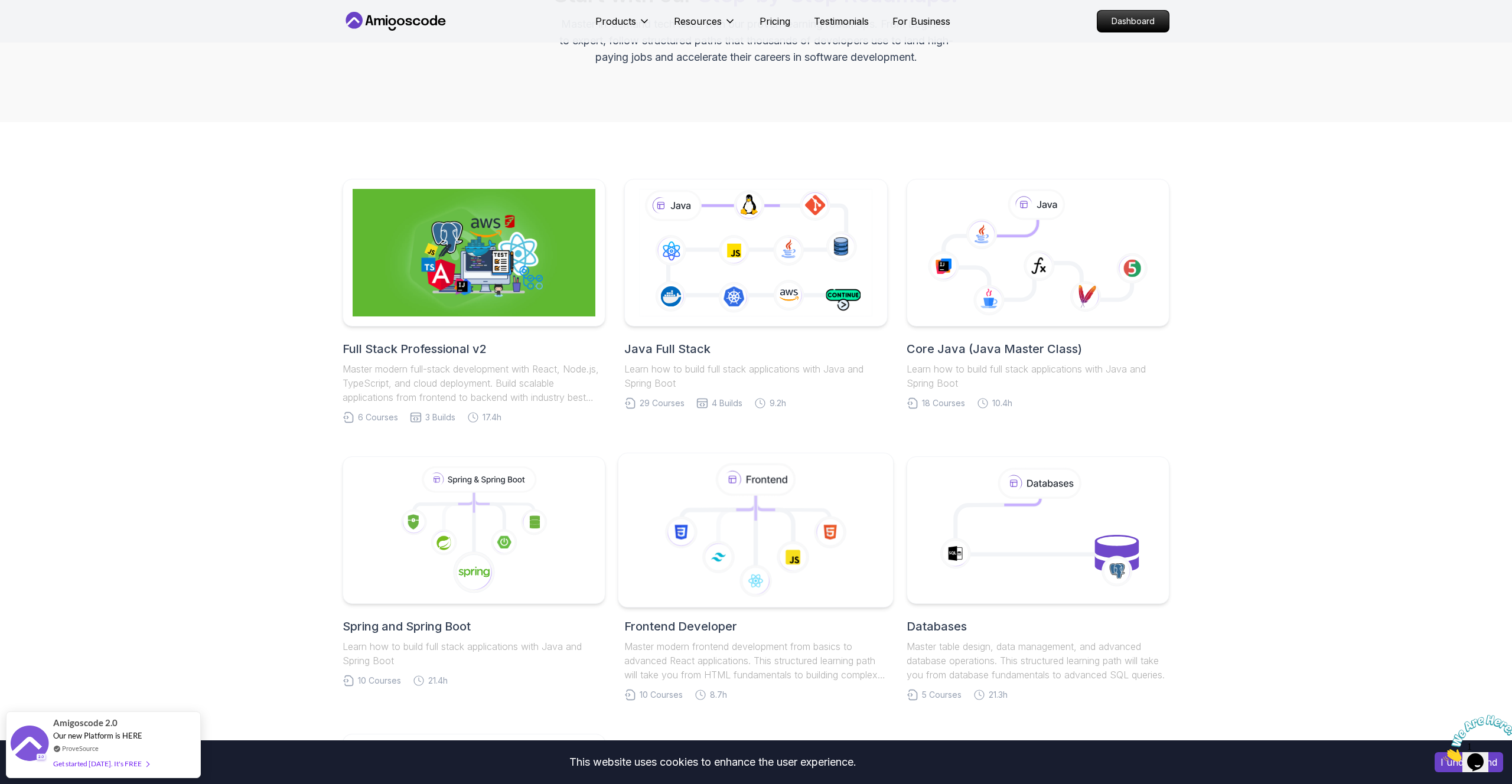
scroll to position [175, 0]
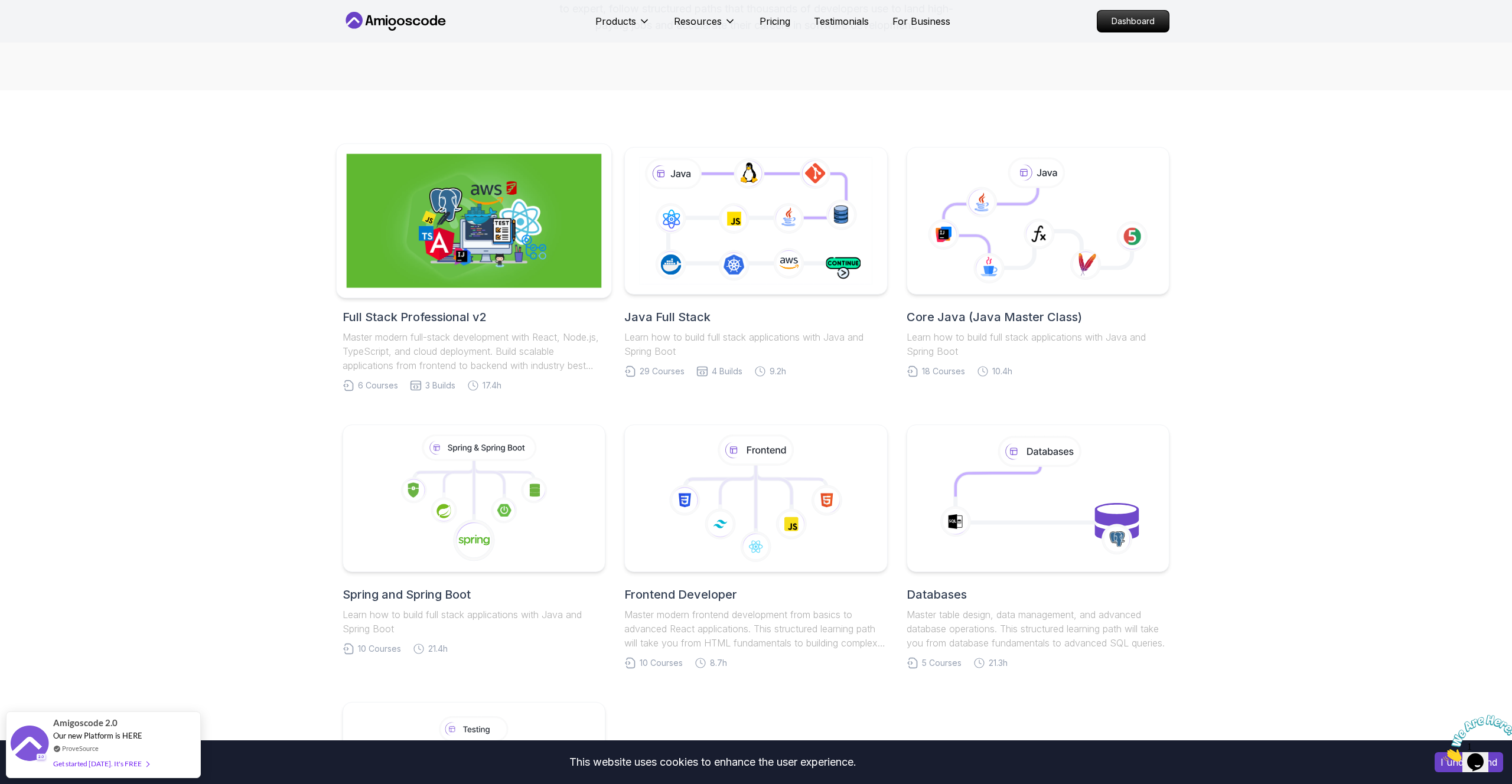
click at [497, 271] on img at bounding box center [474, 221] width 255 height 134
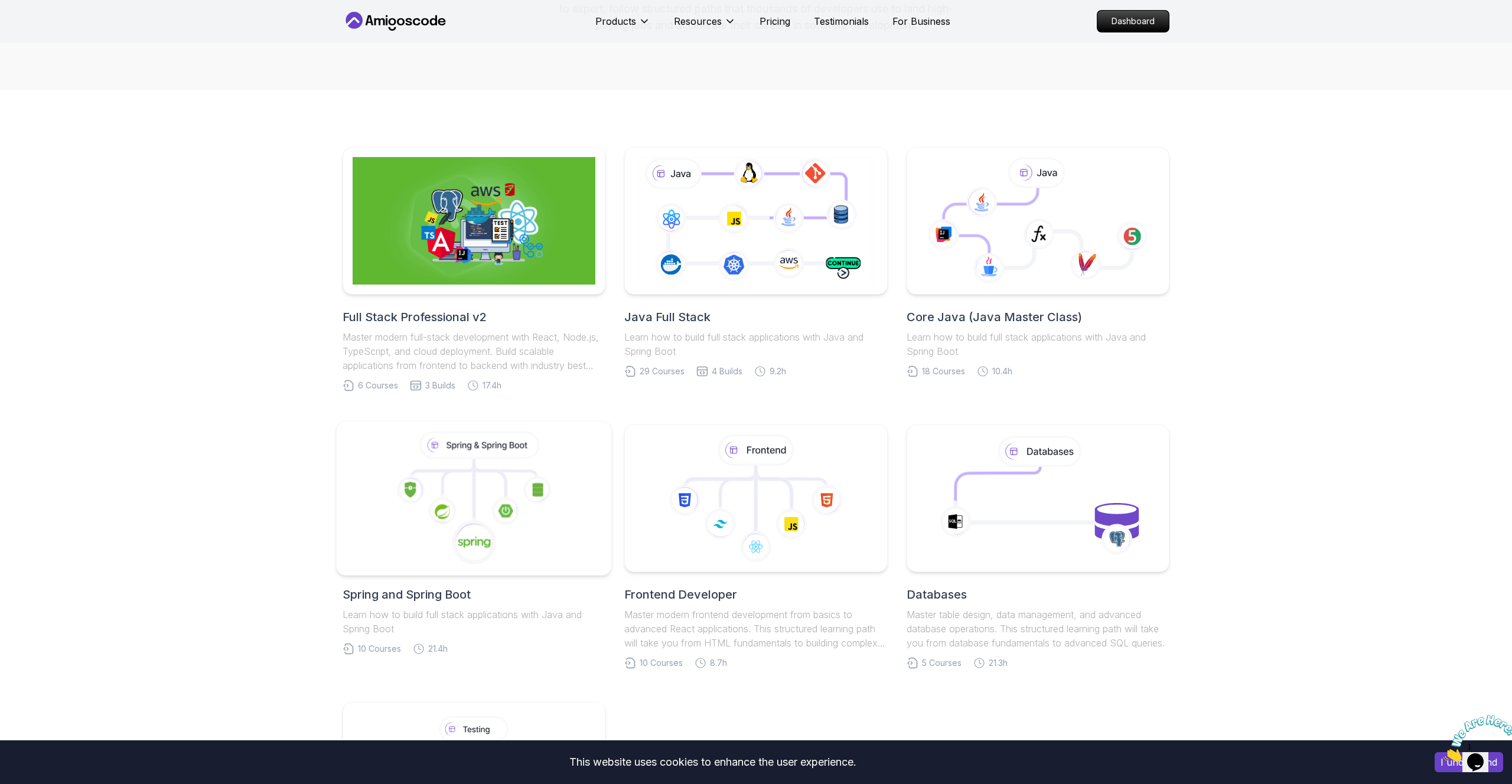
scroll to position [302, 0]
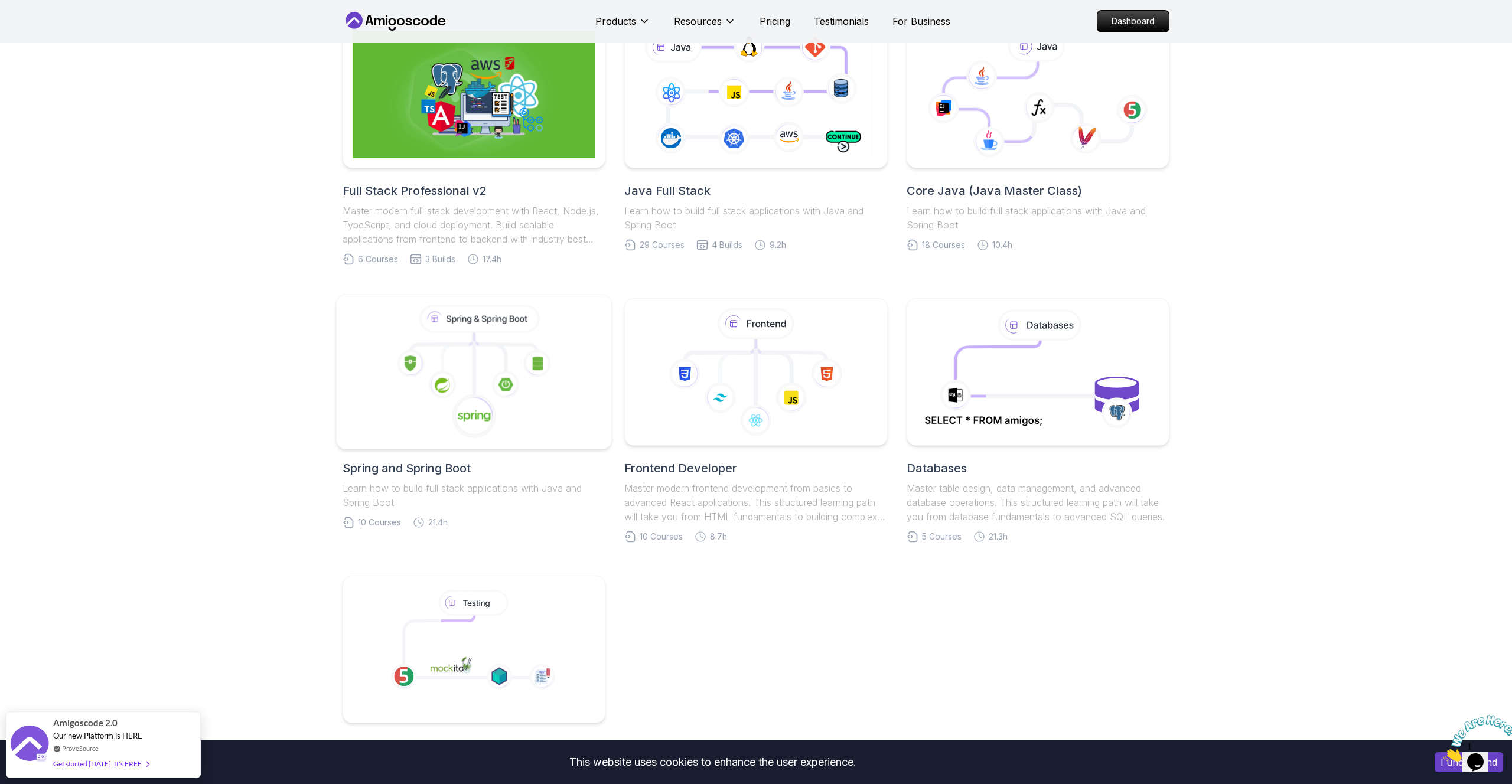
click at [495, 418] on icon at bounding box center [474, 416] width 45 height 45
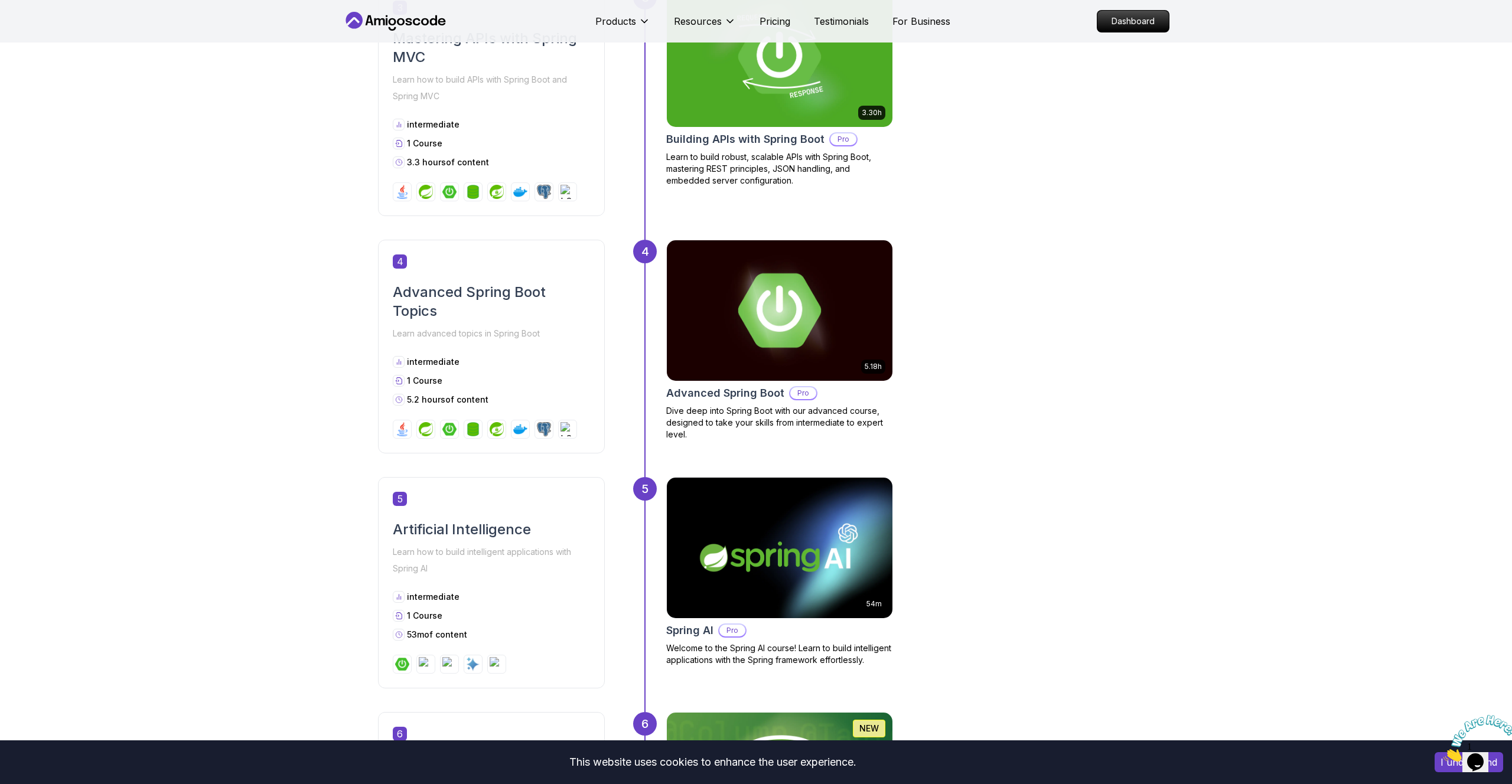
scroll to position [1133, 0]
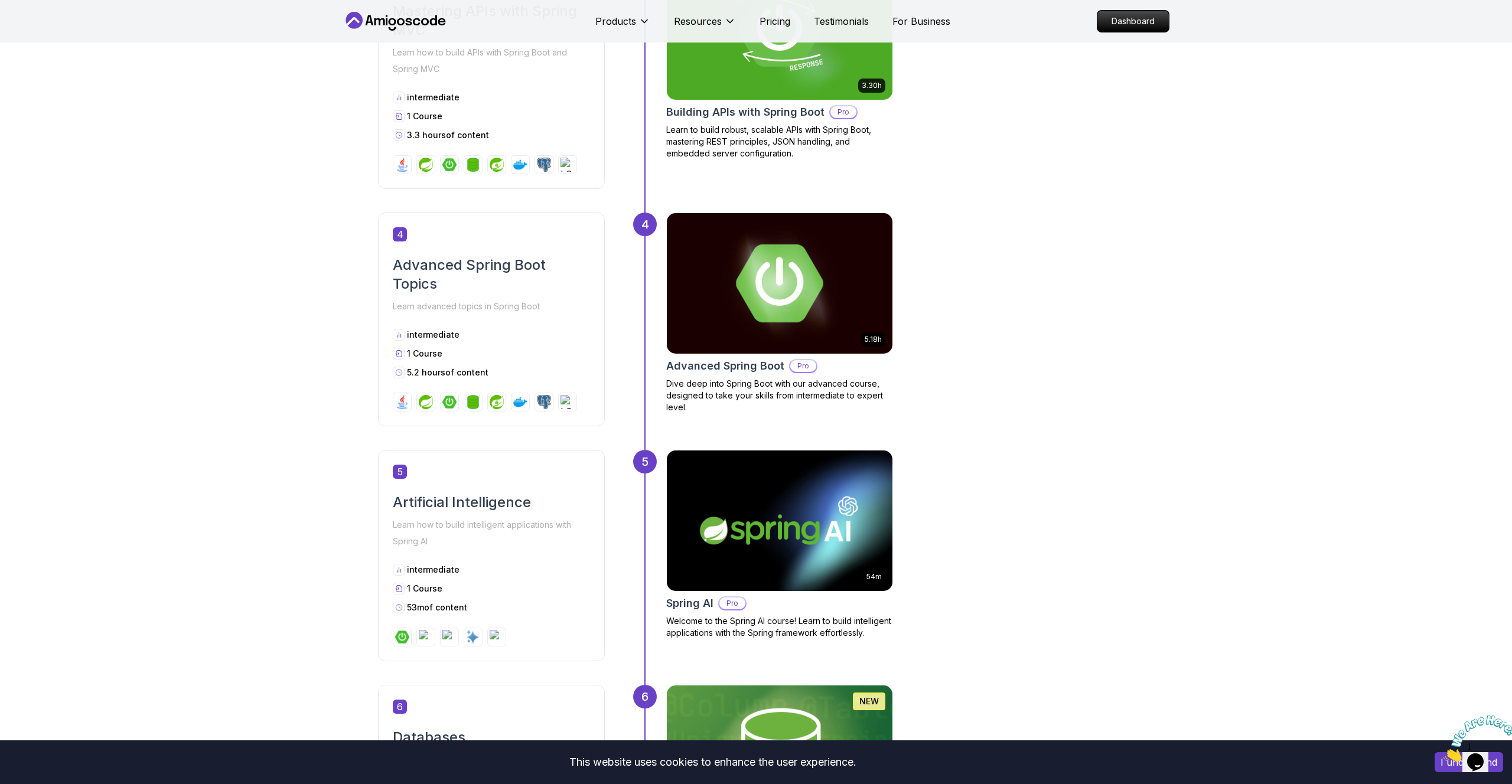
click at [816, 265] on img at bounding box center [780, 284] width 237 height 147
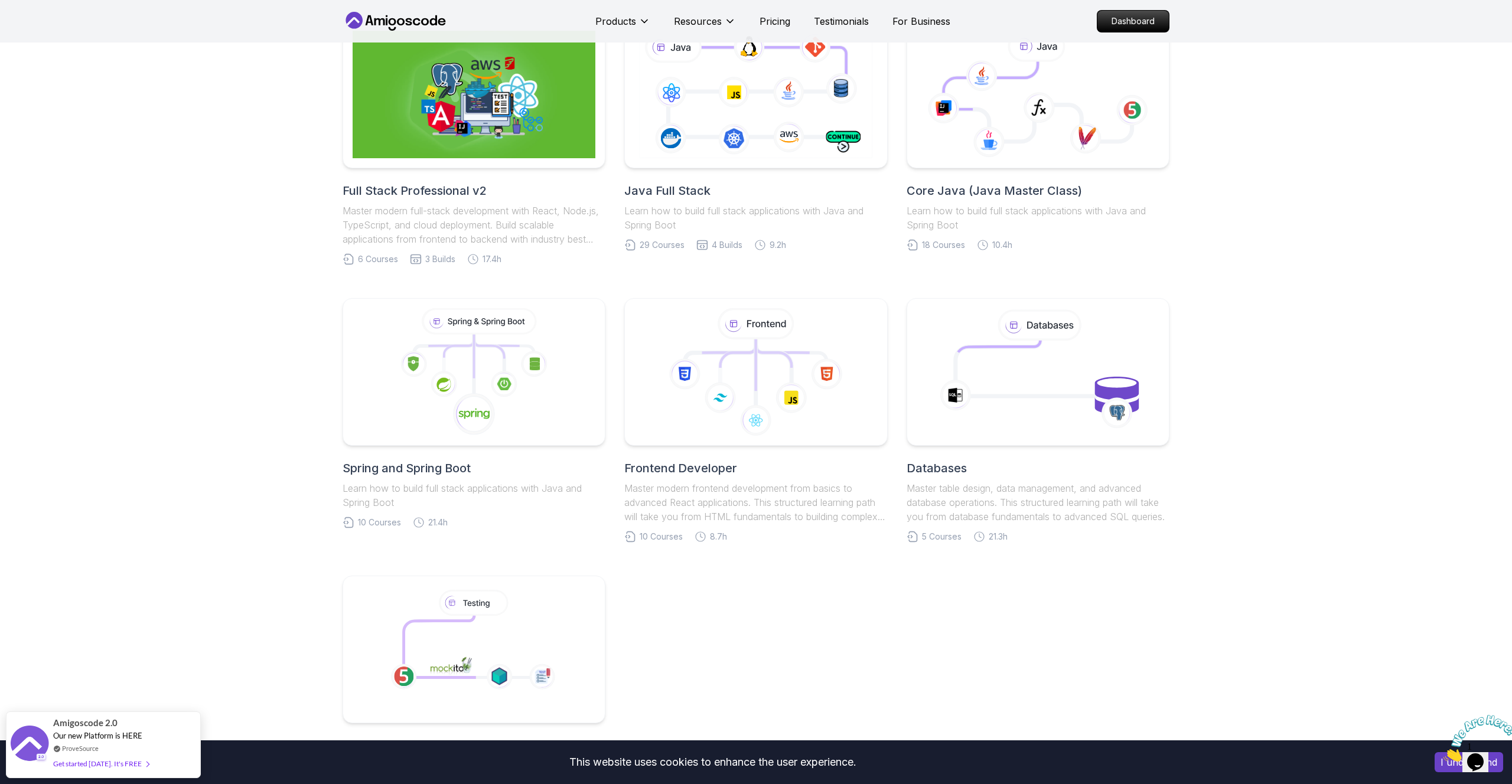
scroll to position [218, 0]
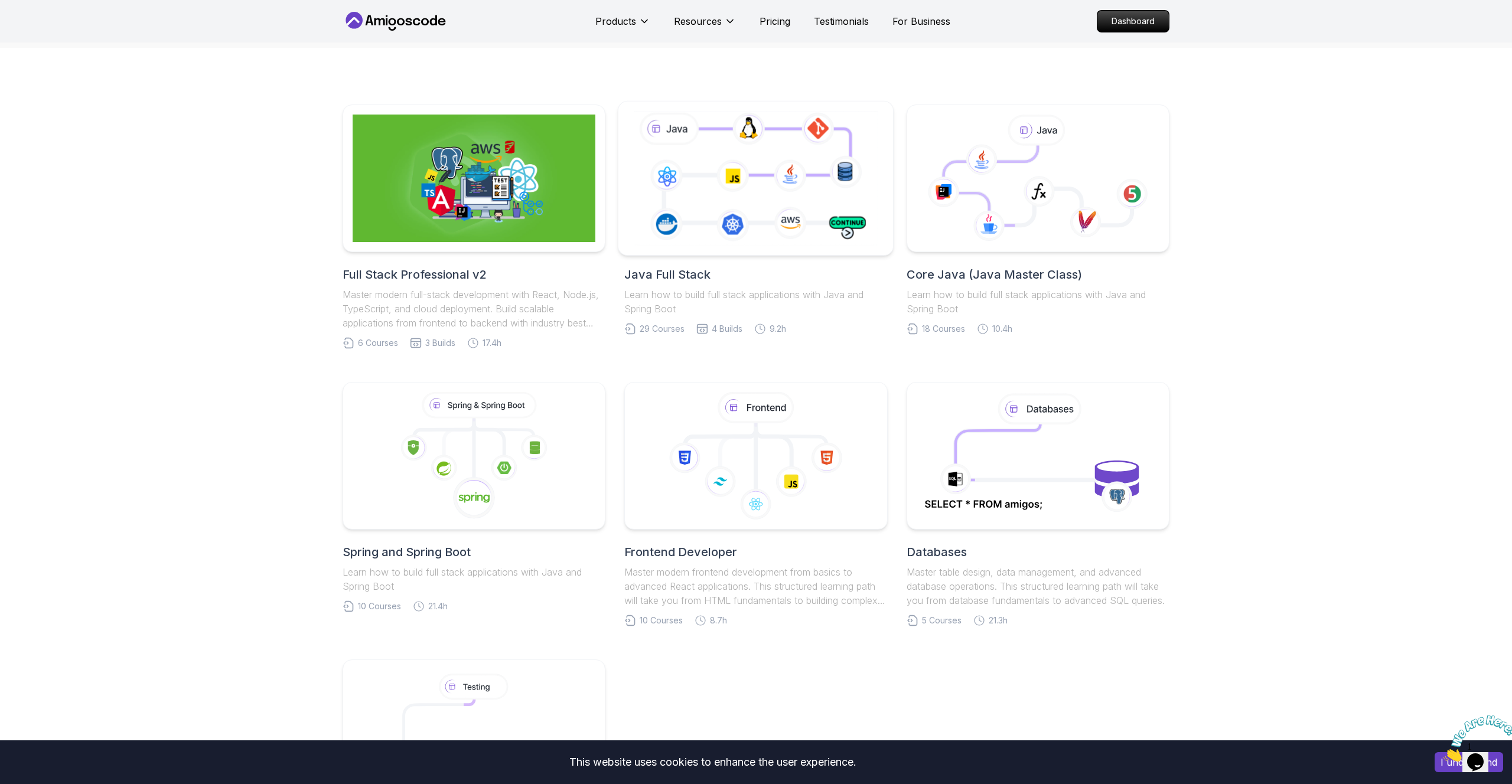
click at [807, 164] on icon at bounding box center [756, 178] width 250 height 139
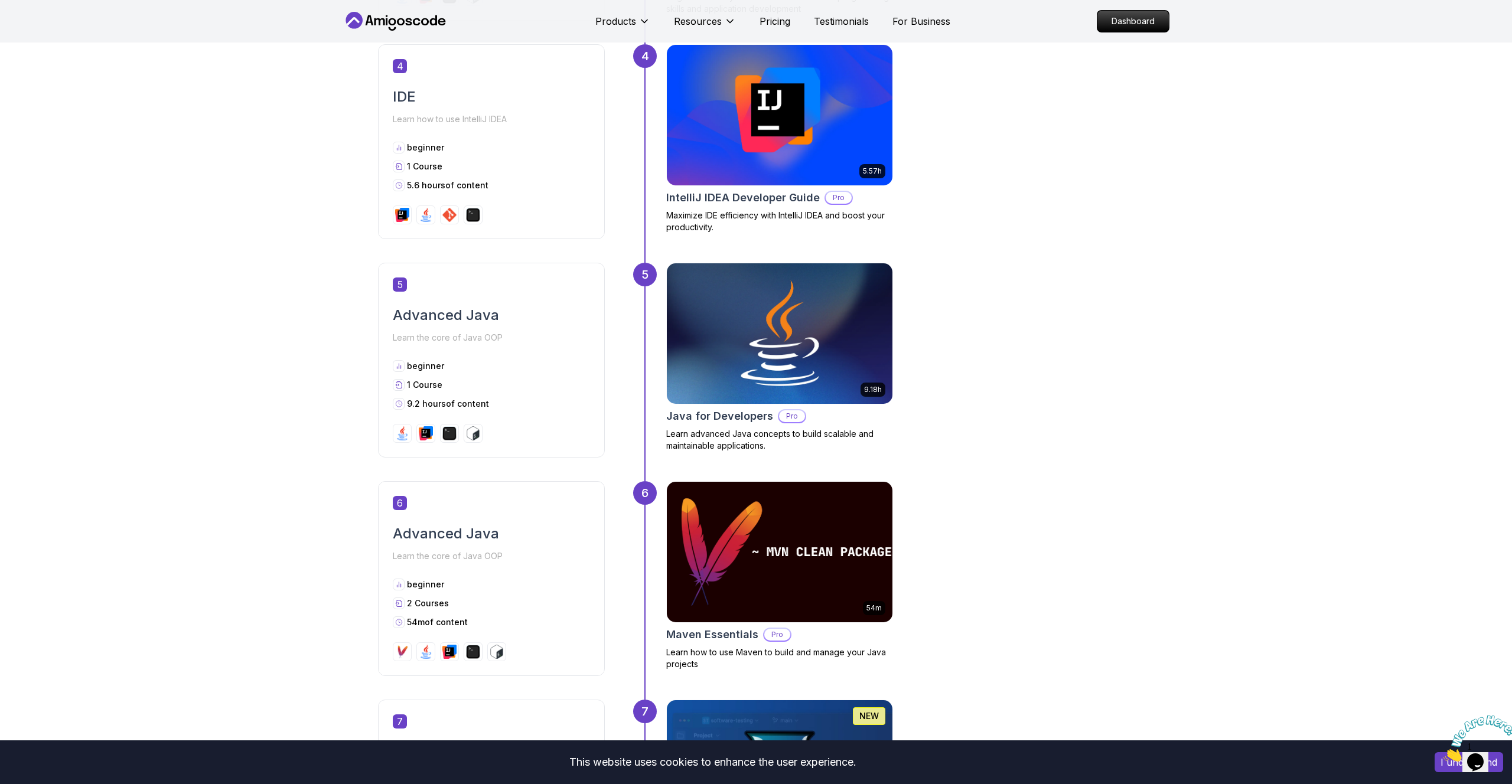
scroll to position [1209, 0]
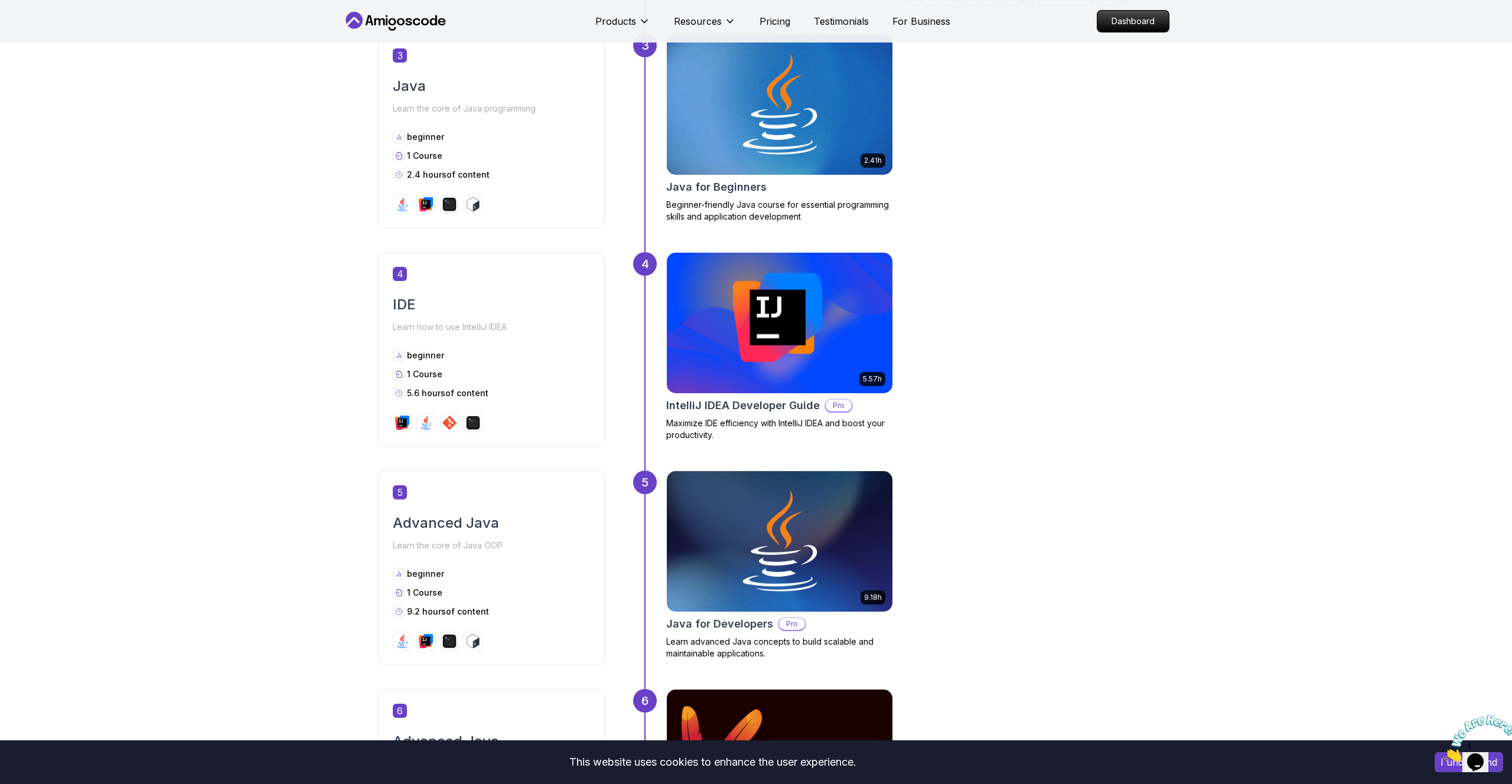
click at [782, 355] on img at bounding box center [780, 323] width 237 height 147
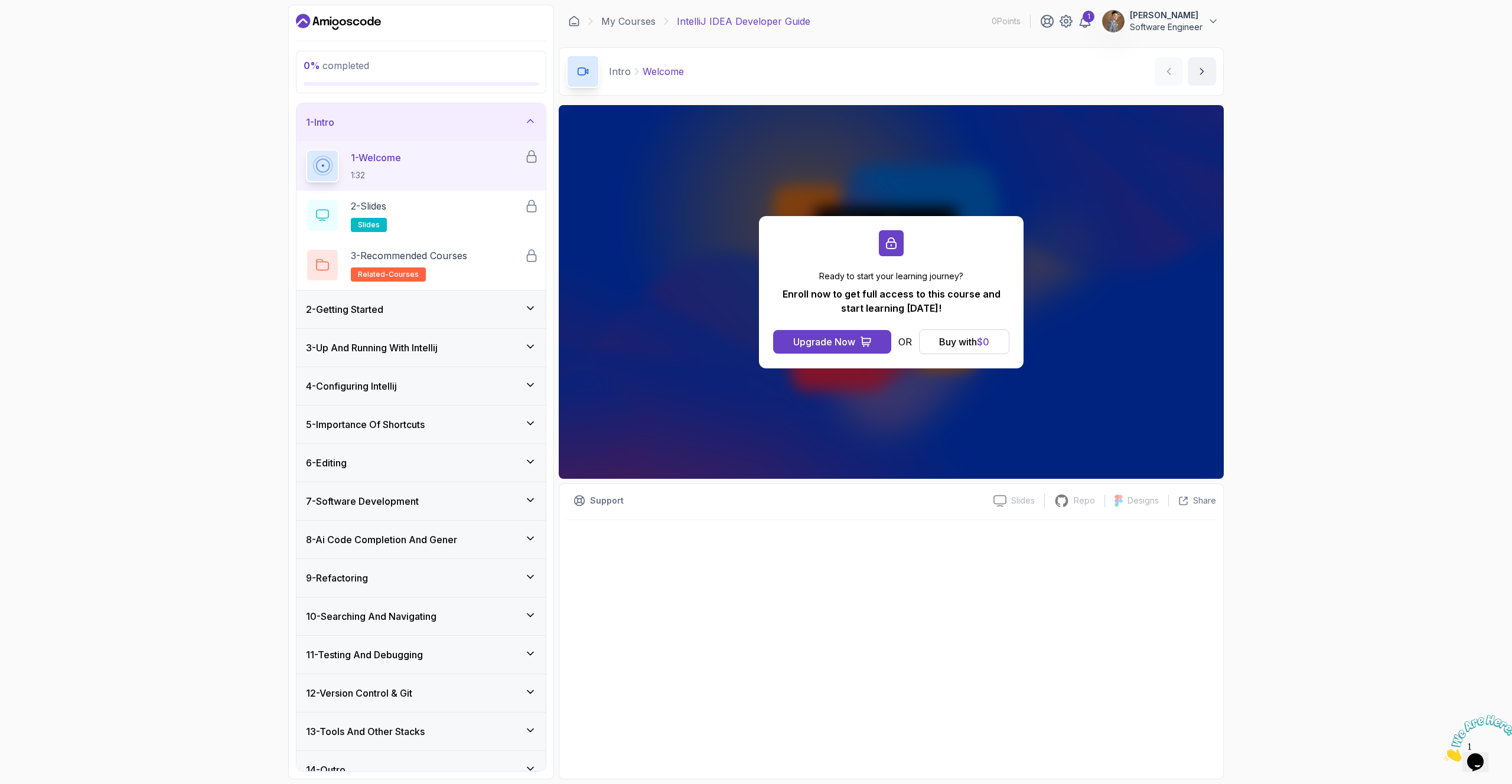
click at [420, 161] on div "1 - Welcome 1:32" at bounding box center [415, 166] width 219 height 33
click at [346, 174] on div "1 - Welcome 1:32" at bounding box center [415, 166] width 219 height 33
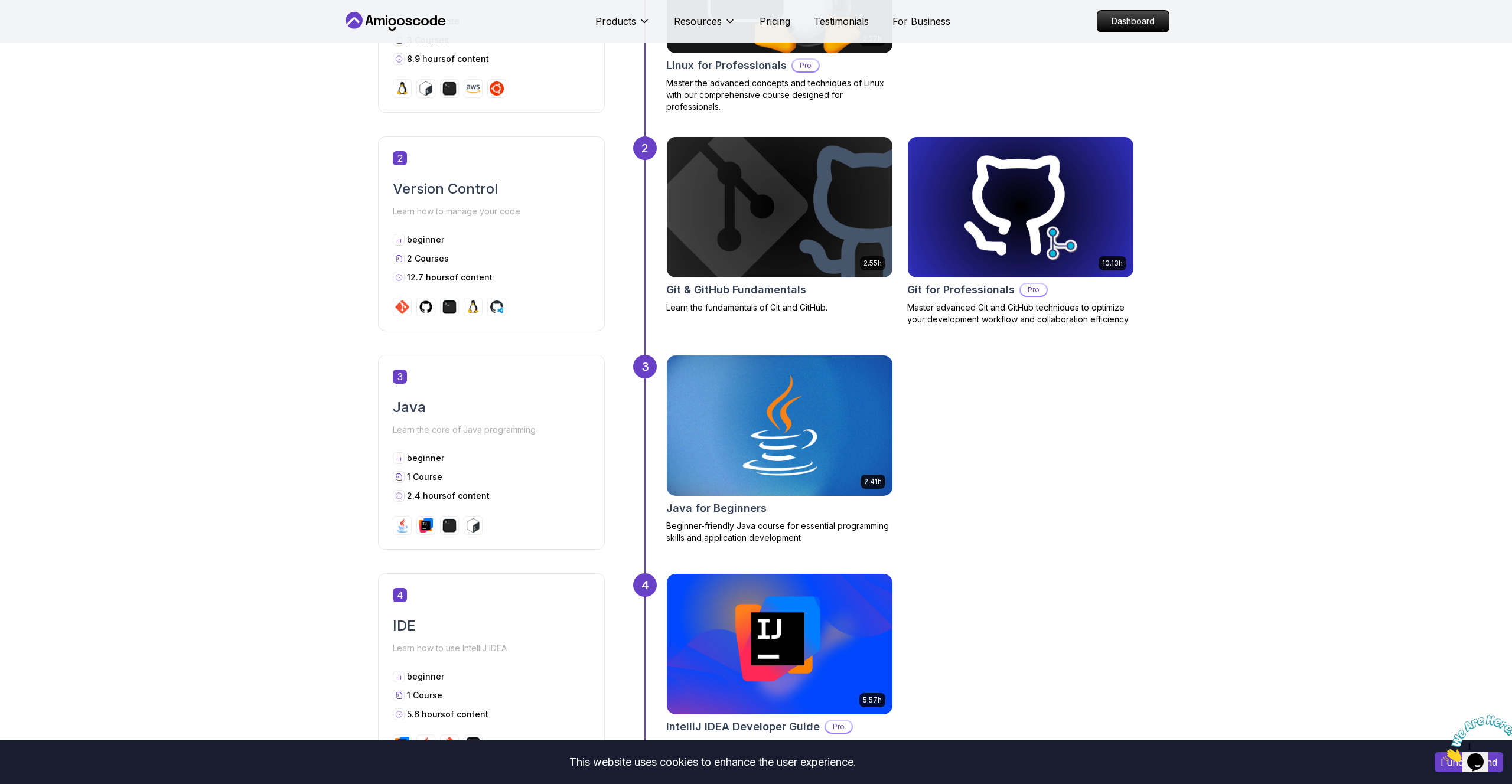
scroll to position [948, 0]
